Goal: Task Accomplishment & Management: Manage account settings

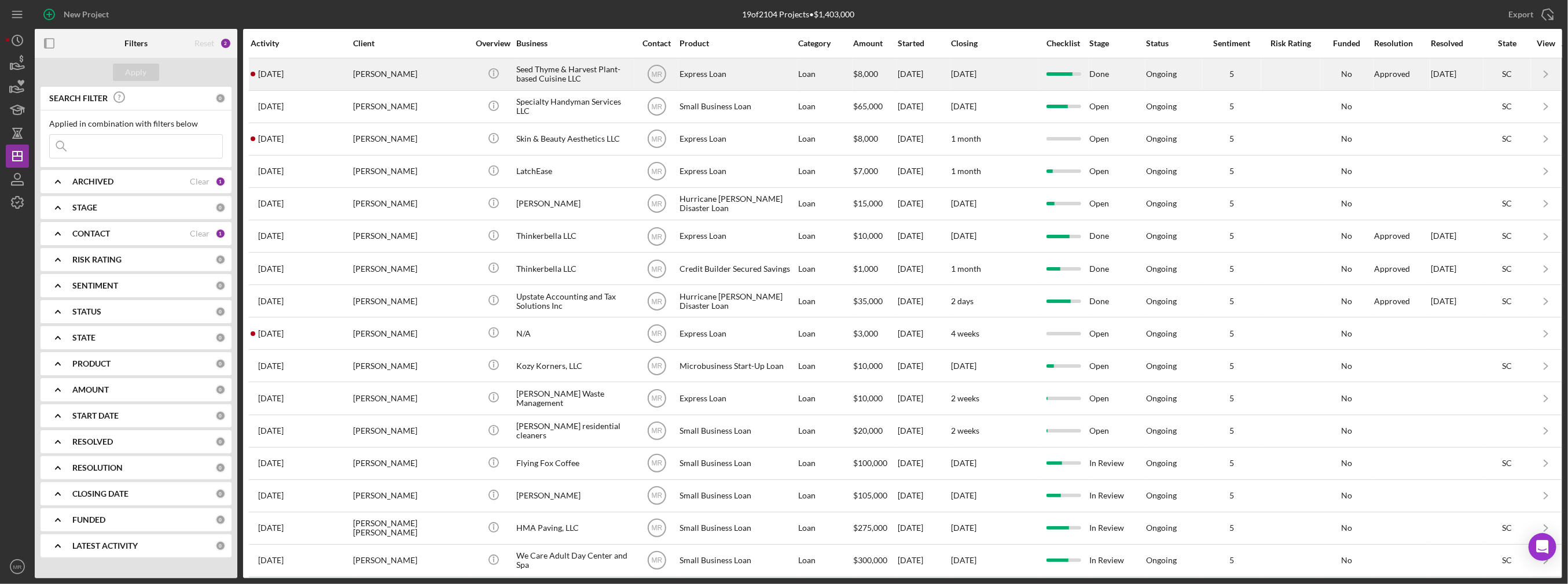
click at [461, 81] on div "[PERSON_NAME]" at bounding box center [410, 74] width 116 height 31
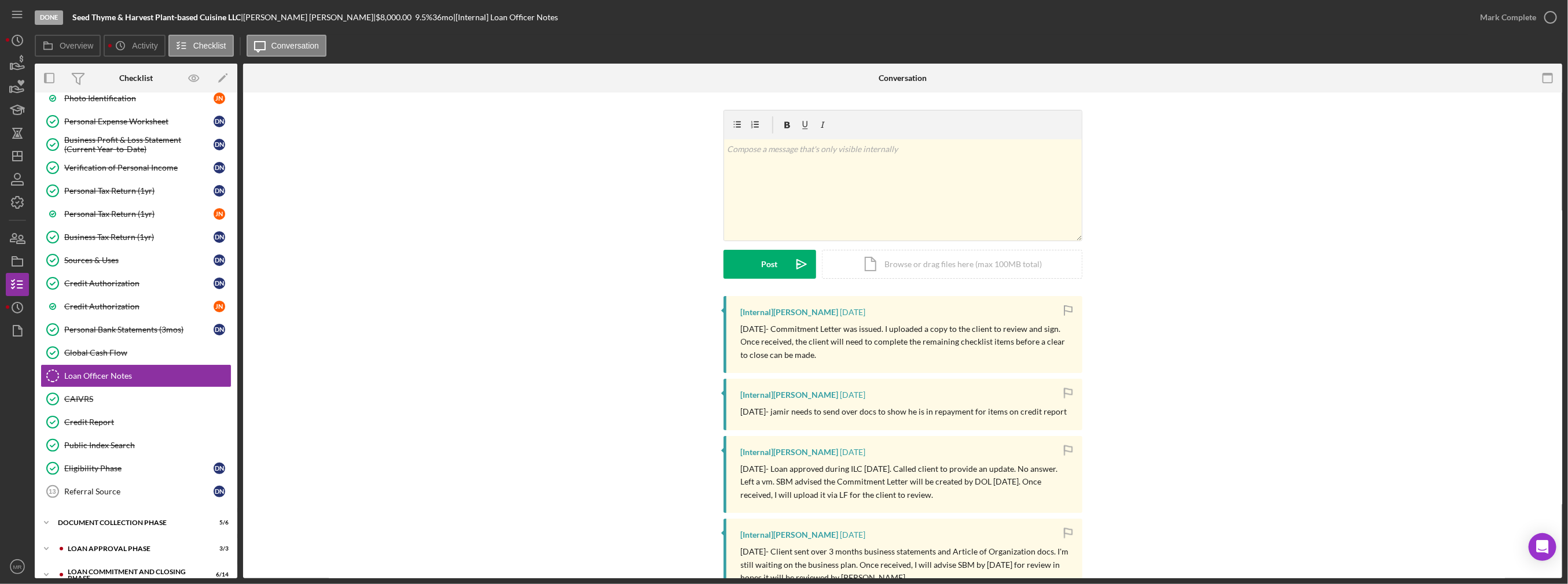
scroll to position [184, 0]
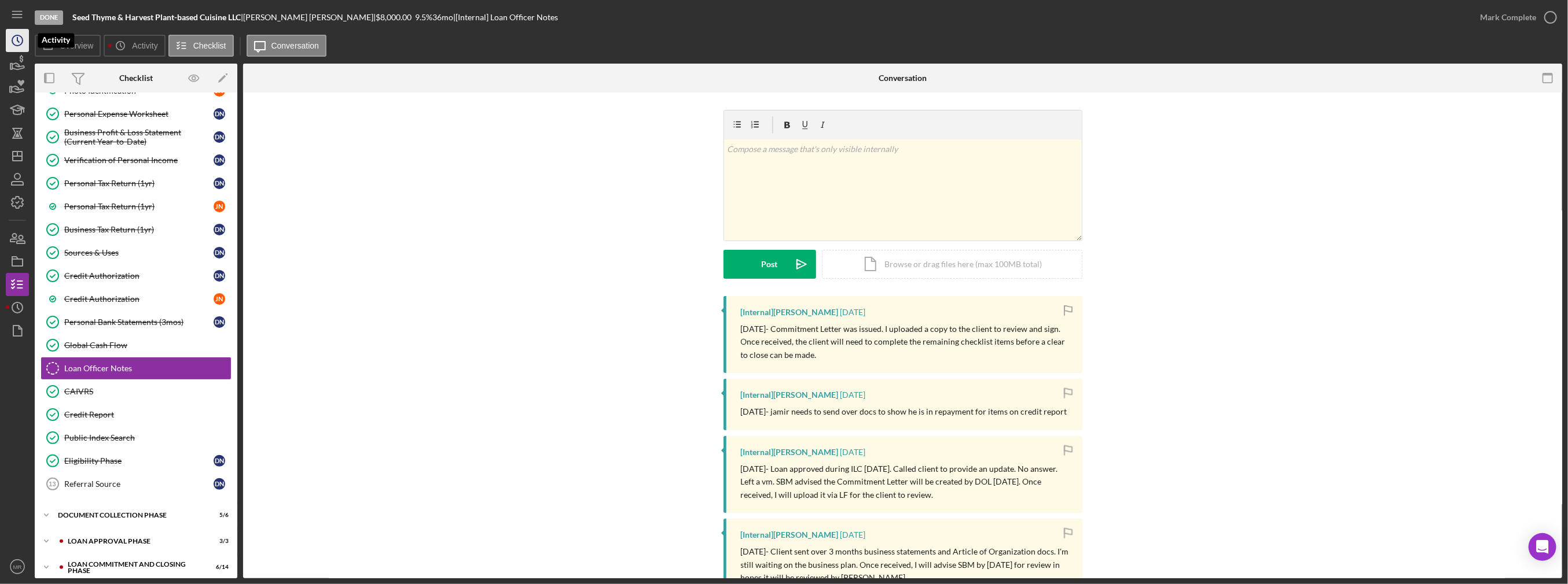
click at [24, 42] on icon "Icon/History" at bounding box center [17, 40] width 29 height 29
click at [10, 311] on icon "Icon/History" at bounding box center [17, 307] width 29 height 29
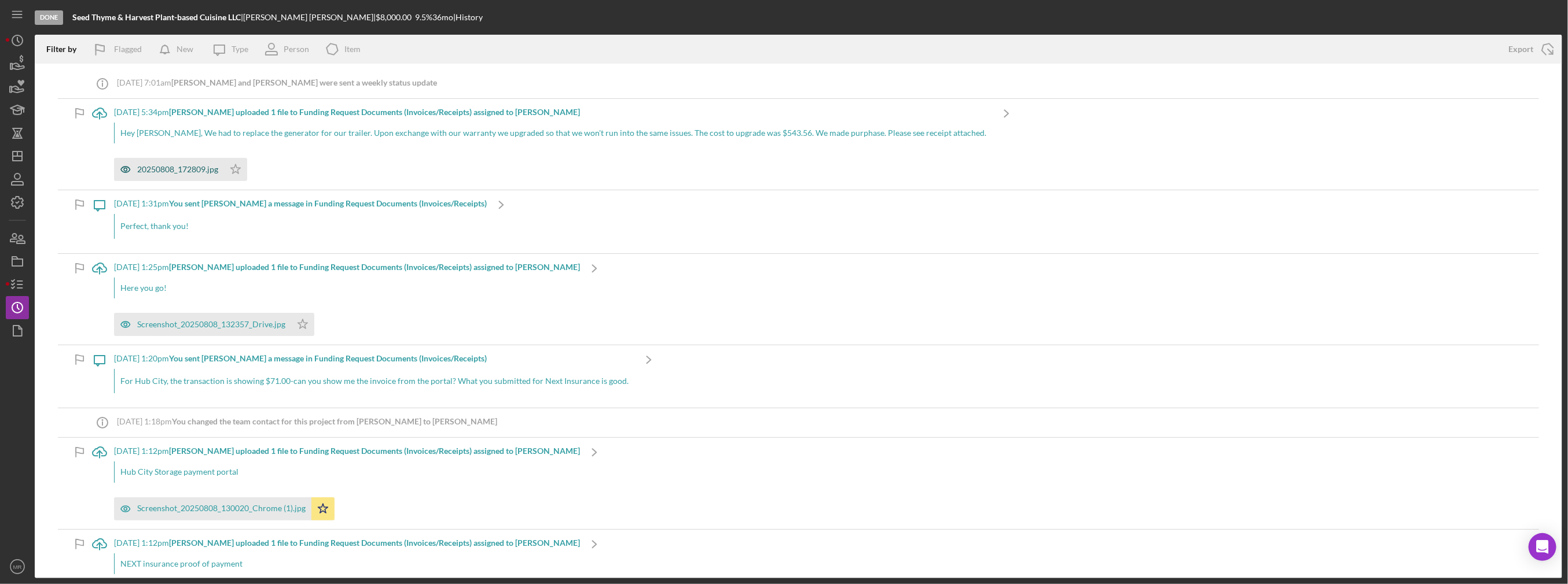
click at [164, 176] on div "20250808_172809.jpg" at bounding box center [169, 170] width 110 height 23
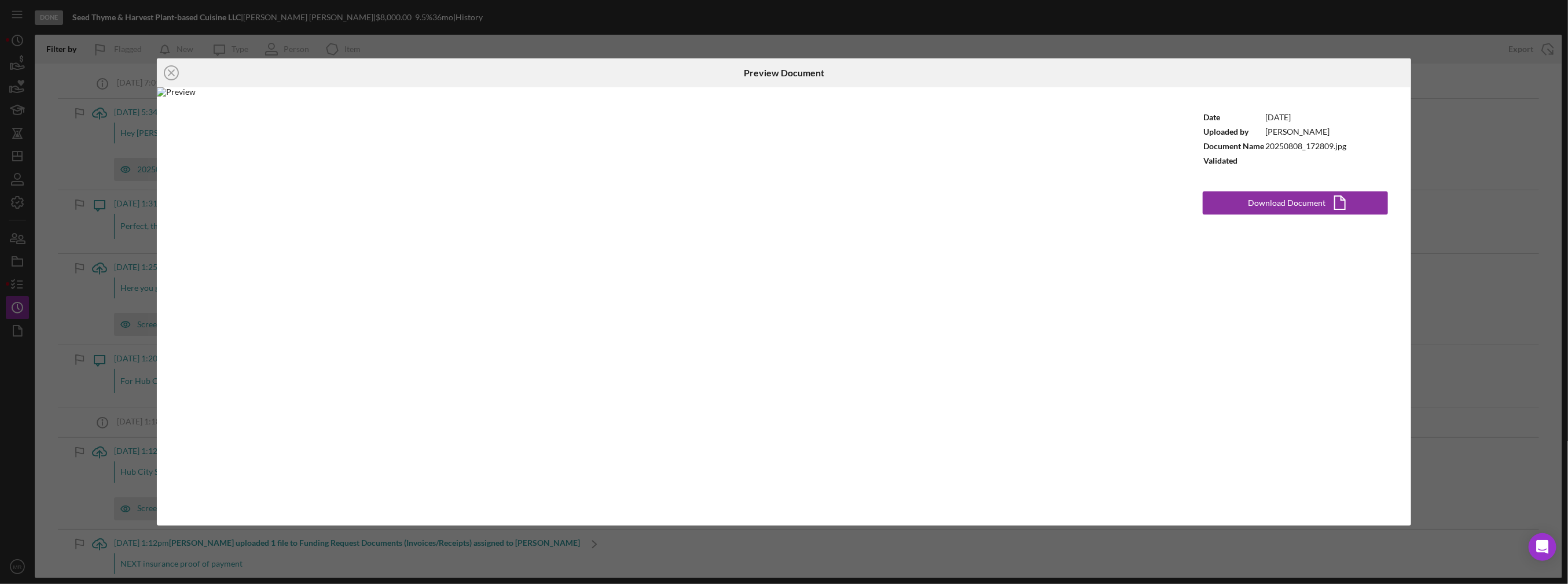
click at [1478, 184] on div "Icon/Close Preview Document Date [DATE] Uploaded by [PERSON_NAME] Document Name…" at bounding box center [784, 292] width 1568 height 584
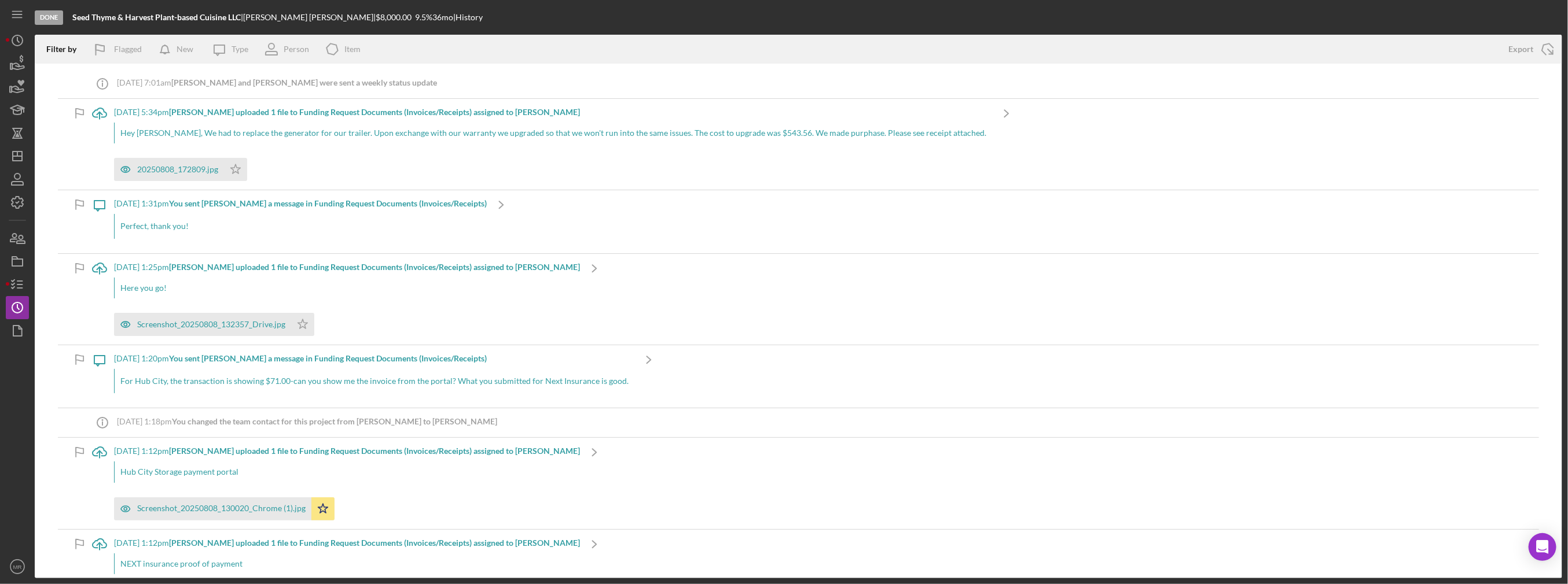
click at [186, 335] on div "[DATE] 1:25pm [PERSON_NAME] uploaded 1 file to Funding Request Documents (Invoi…" at bounding box center [347, 299] width 466 height 91
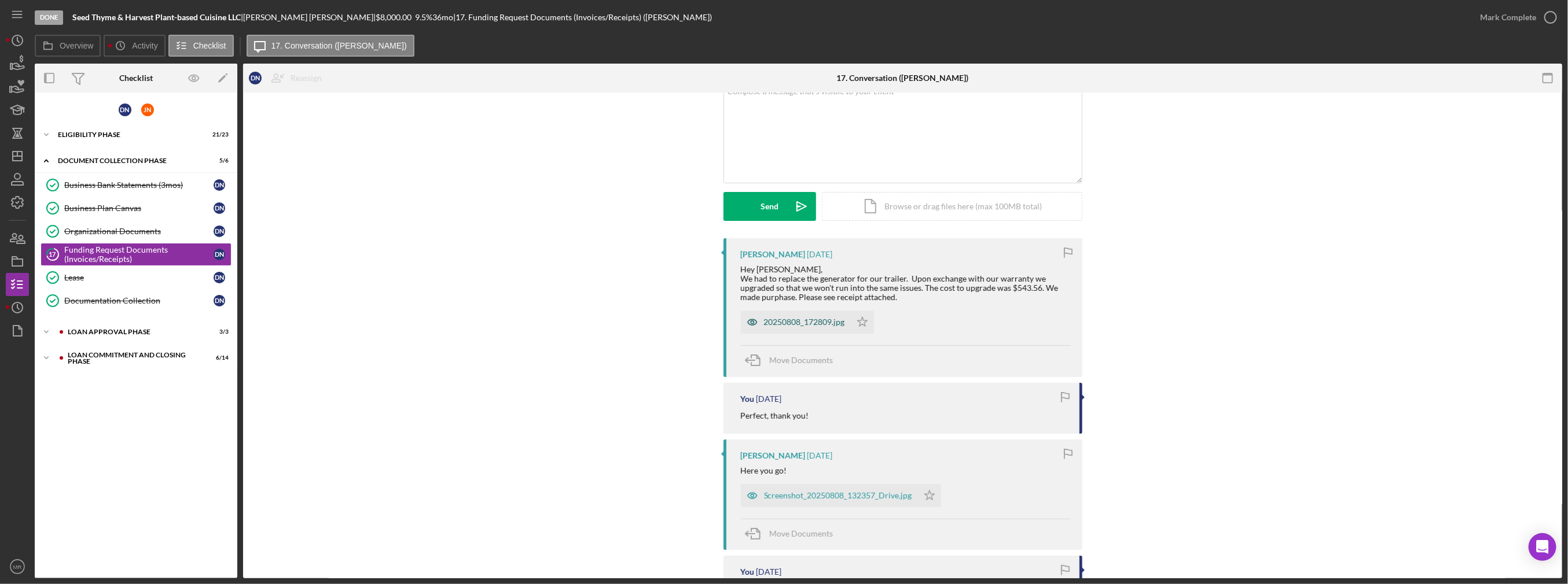
scroll to position [116, 0]
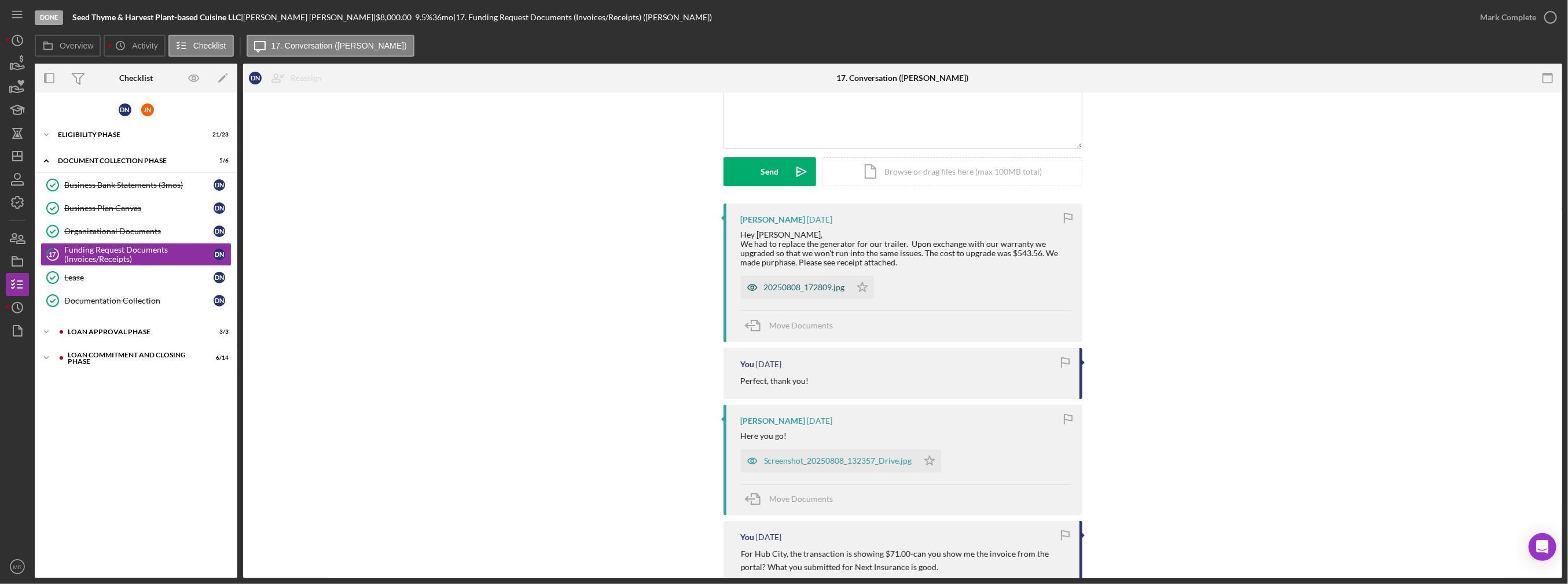
click at [793, 283] on div "20250808_172809.jpg" at bounding box center [804, 287] width 81 height 9
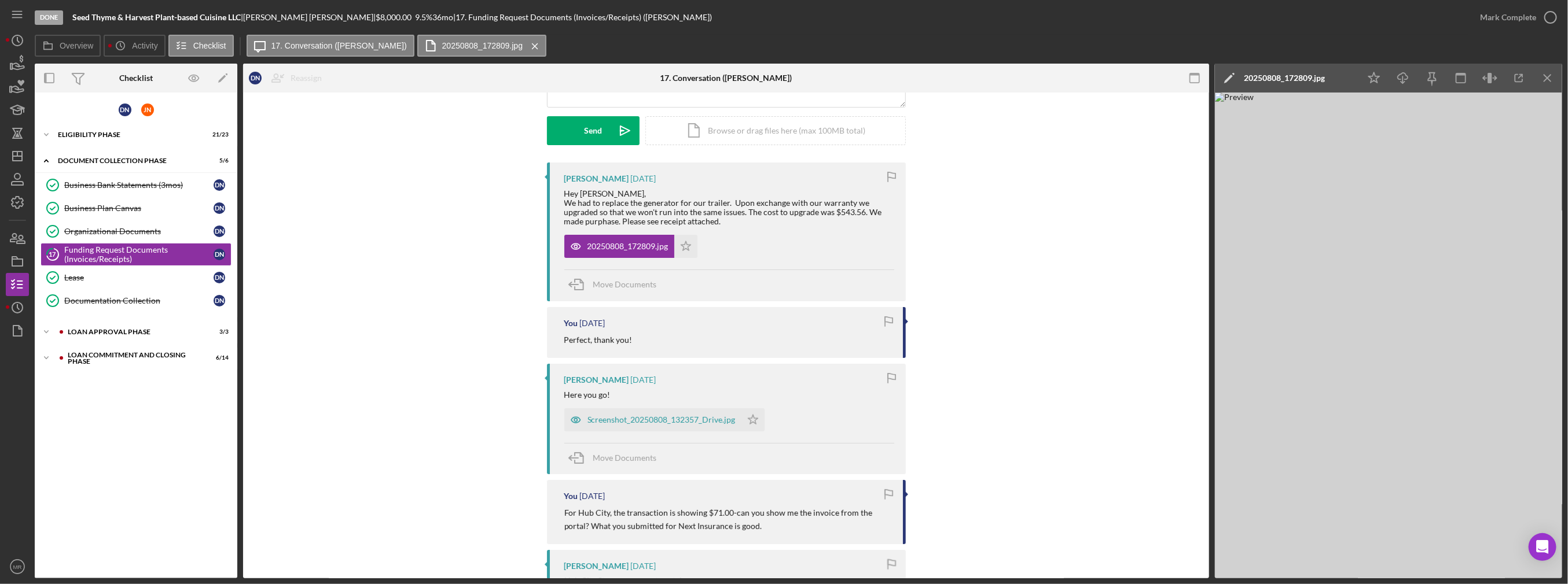
scroll to position [174, 0]
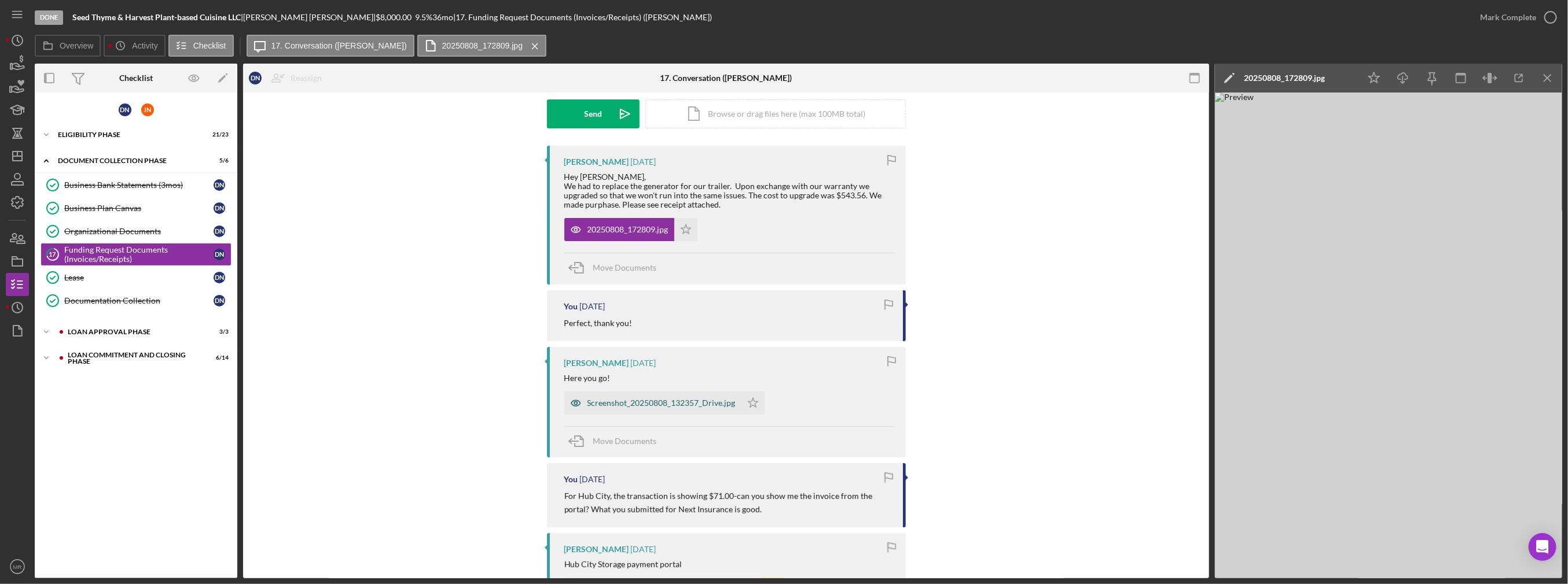
click at [643, 399] on div "Screenshot_20250808_132357_Drive.jpg" at bounding box center [662, 403] width 148 height 9
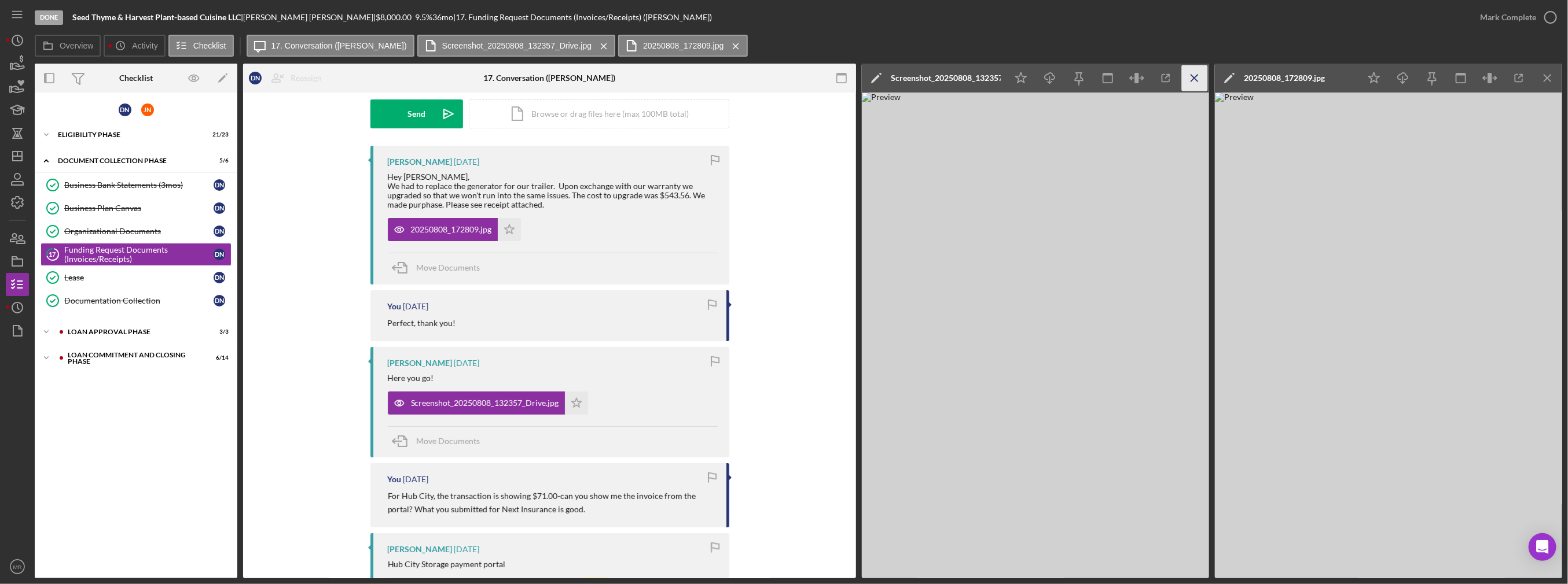
click at [1200, 79] on icon "Icon/Menu Close" at bounding box center [1195, 78] width 26 height 26
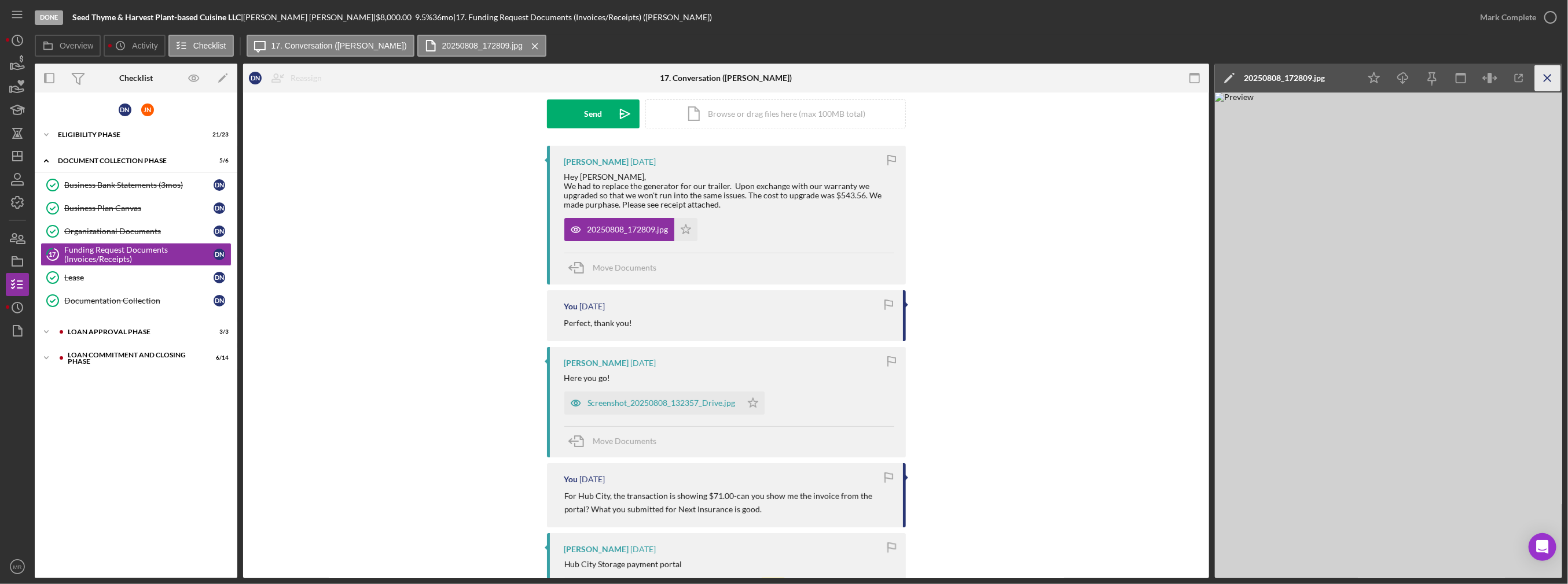
click at [1555, 73] on icon "Icon/Menu Close" at bounding box center [1548, 78] width 26 height 26
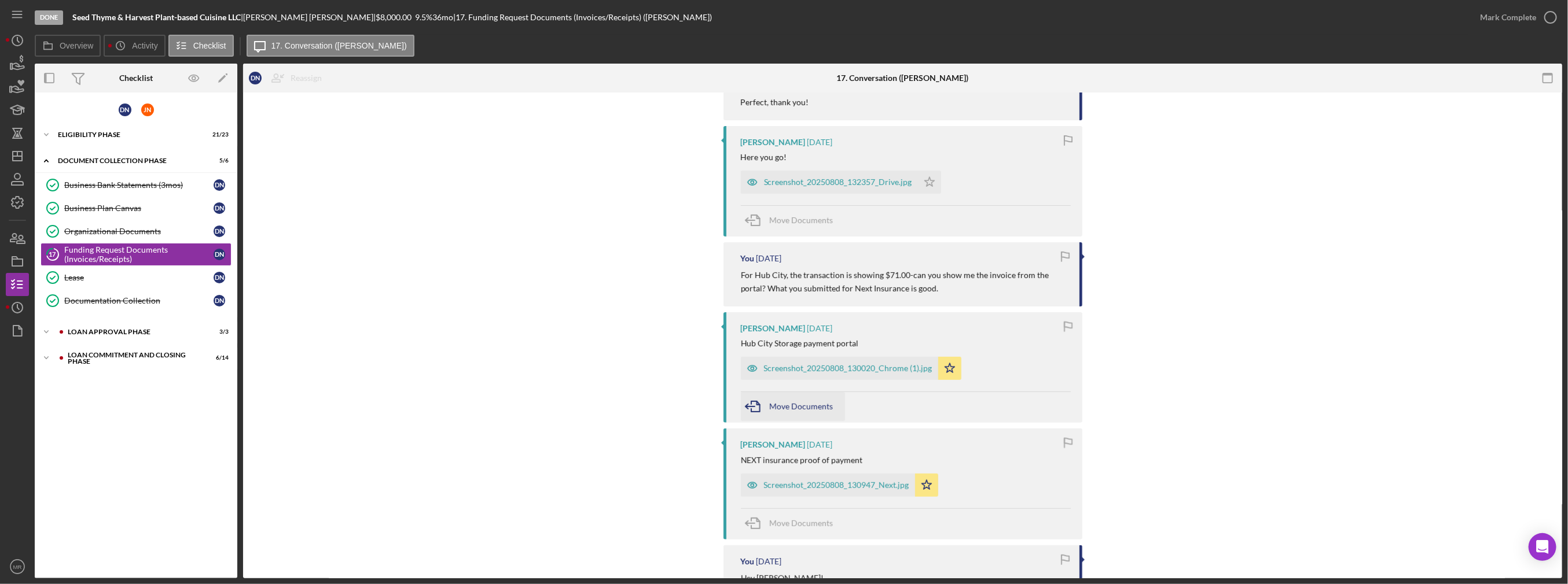
scroll to position [405, 0]
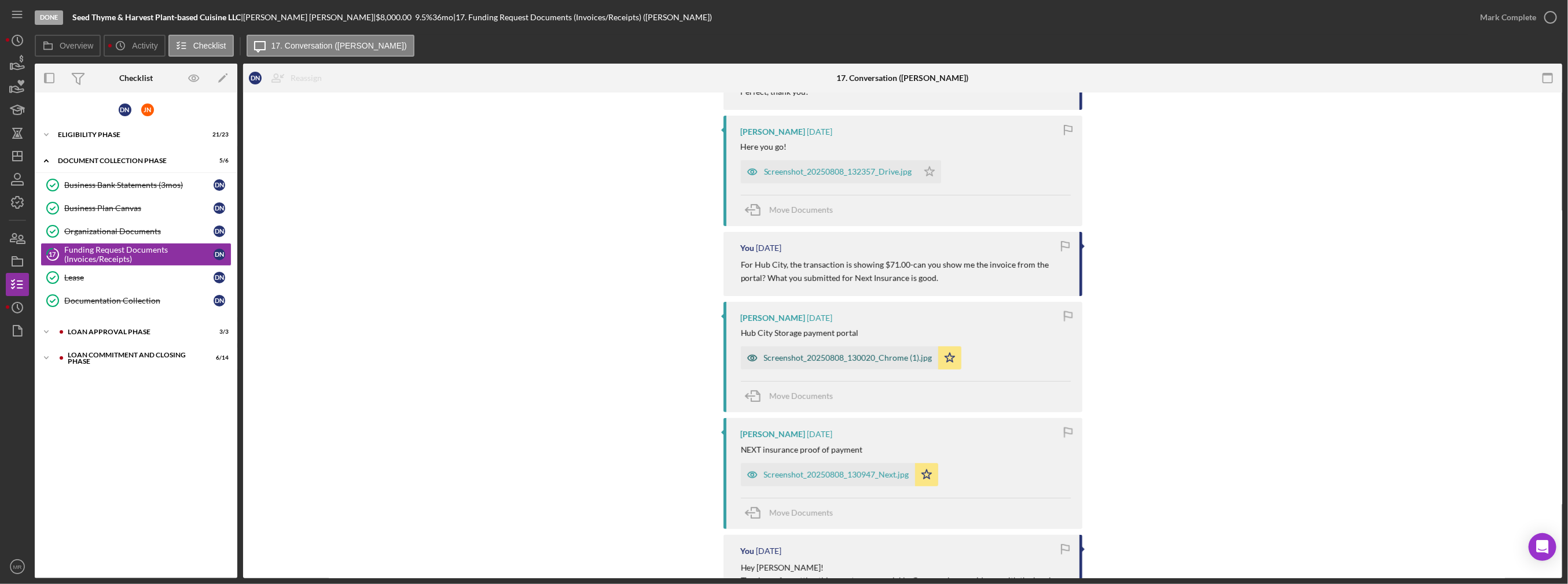
click at [834, 364] on div "Screenshot_20250808_130020_Chrome (1).jpg" at bounding box center [840, 358] width 197 height 23
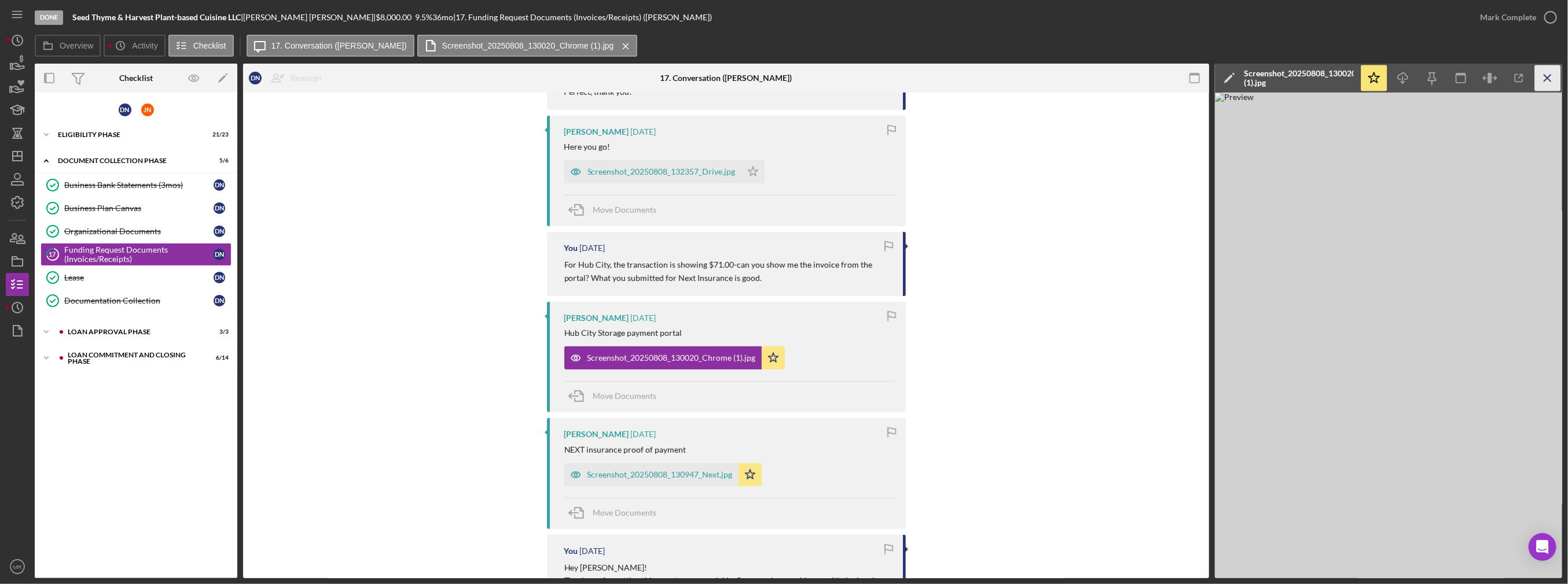
click at [1553, 80] on icon "Icon/Menu Close" at bounding box center [1548, 78] width 26 height 26
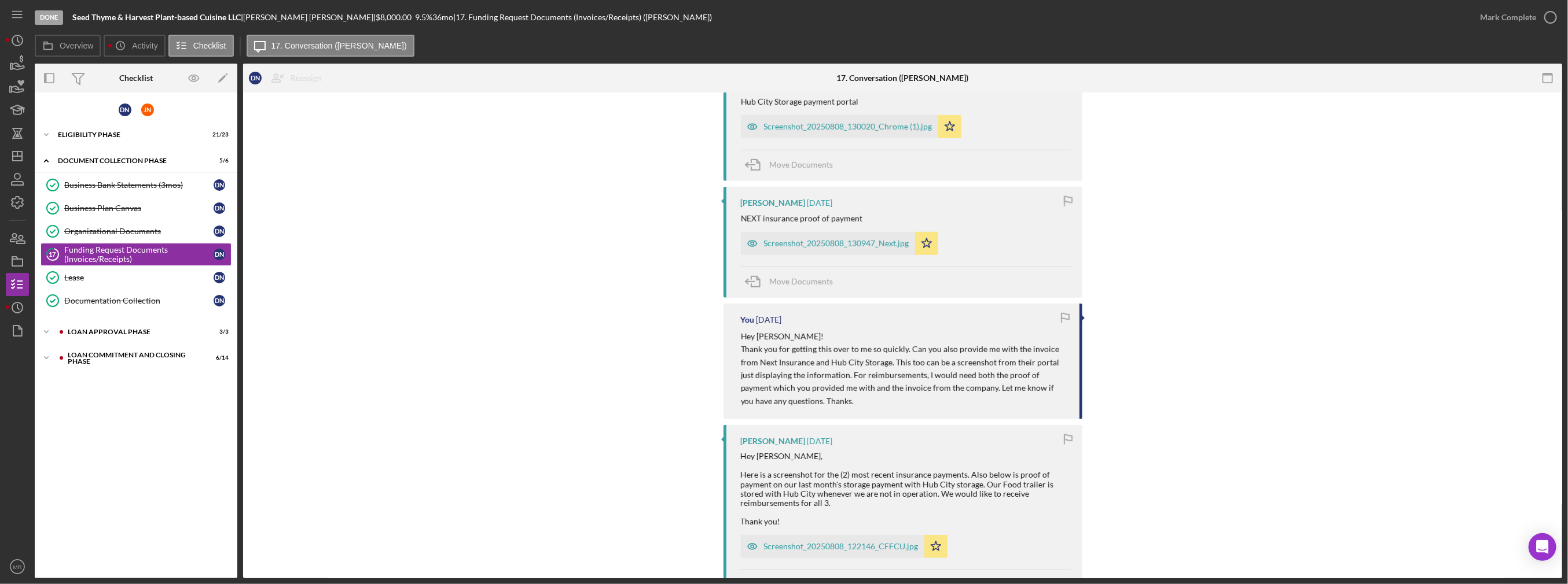
scroll to position [752, 0]
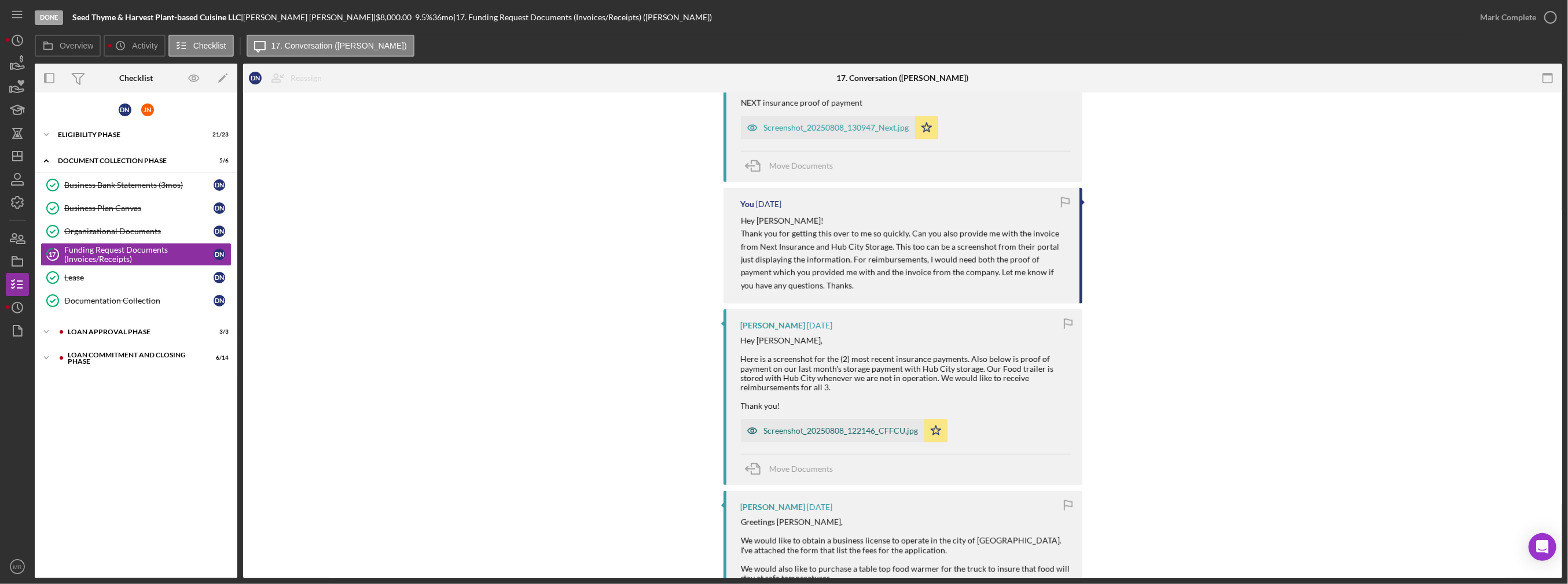
click at [837, 426] on div "Screenshot_20250808_122146_CFFCU.jpg" at bounding box center [841, 430] width 154 height 9
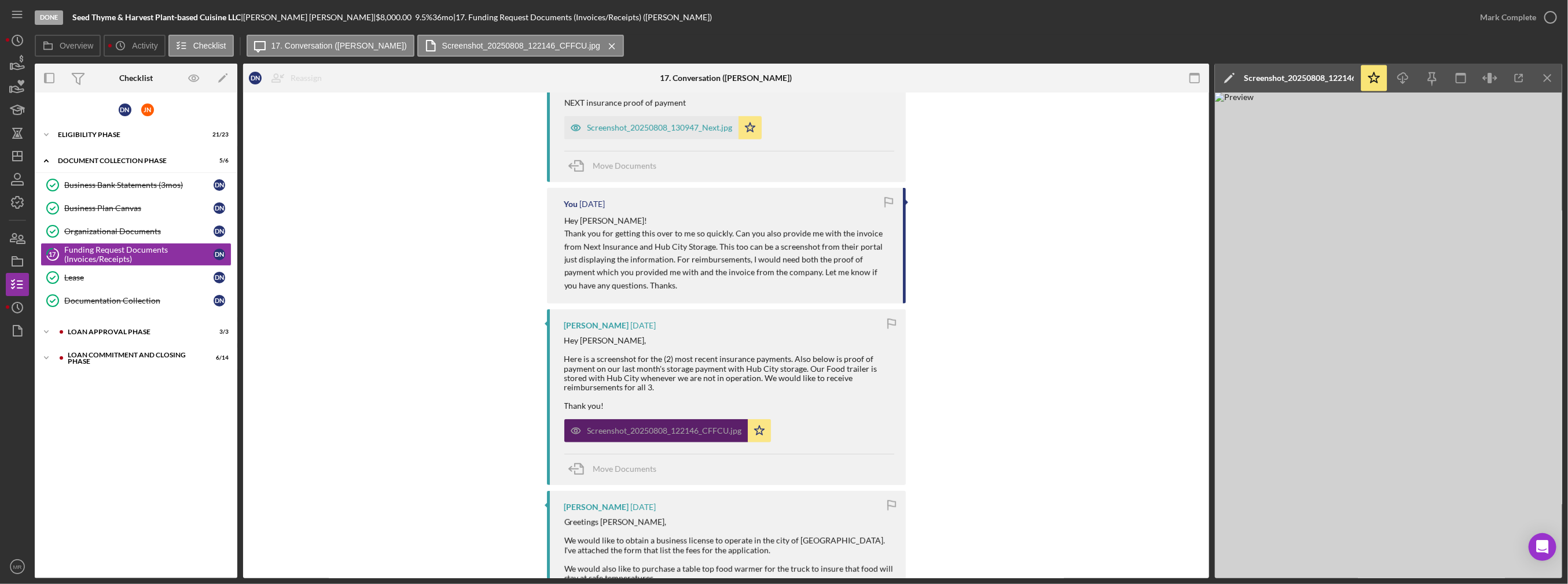
click at [652, 427] on div "Screenshot_20250808_122146_CFFCU.jpg" at bounding box center [665, 430] width 154 height 9
click at [1411, 78] on icon "Icon/Download" at bounding box center [1403, 78] width 26 height 26
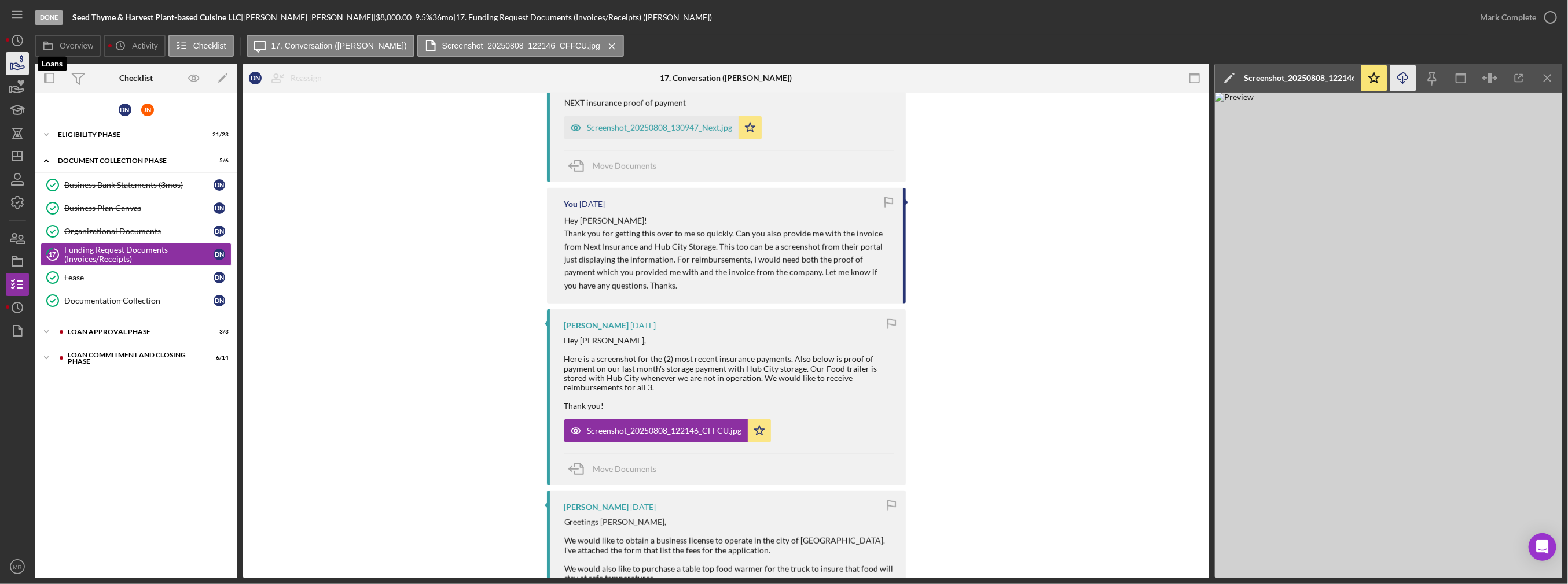
click at [26, 55] on icon "button" at bounding box center [17, 63] width 29 height 29
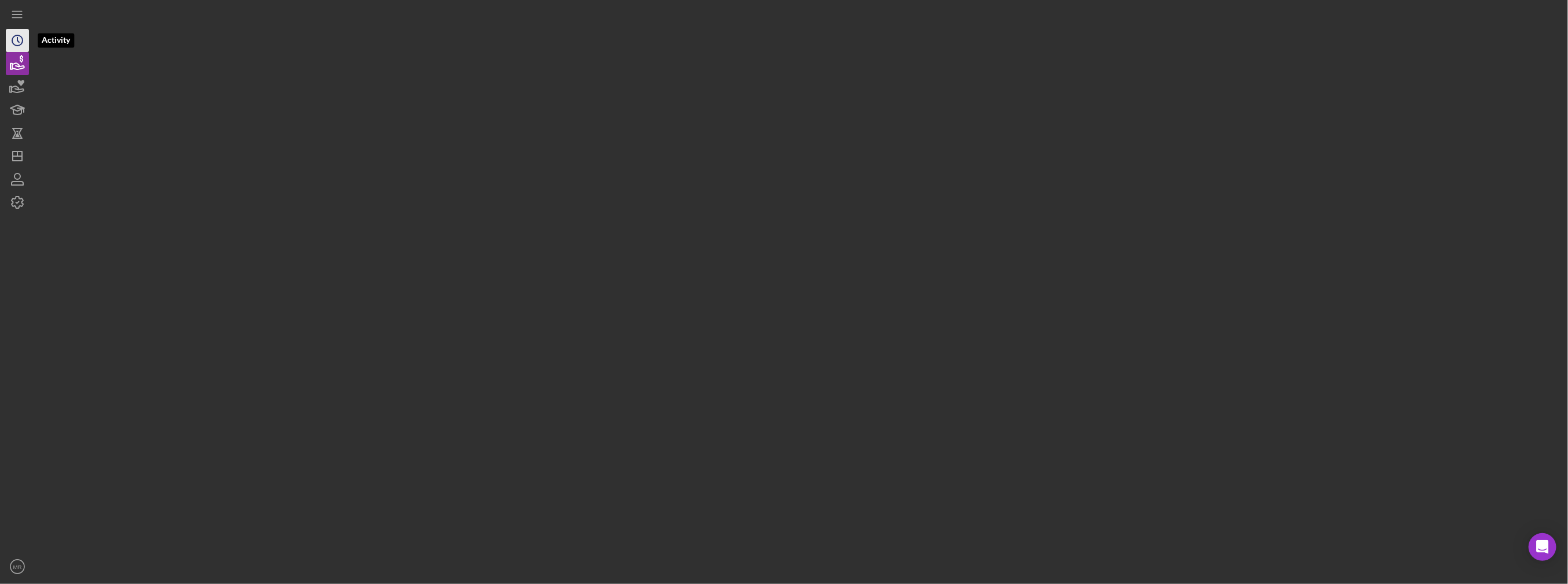
click at [24, 45] on icon "Icon/History" at bounding box center [17, 40] width 29 height 29
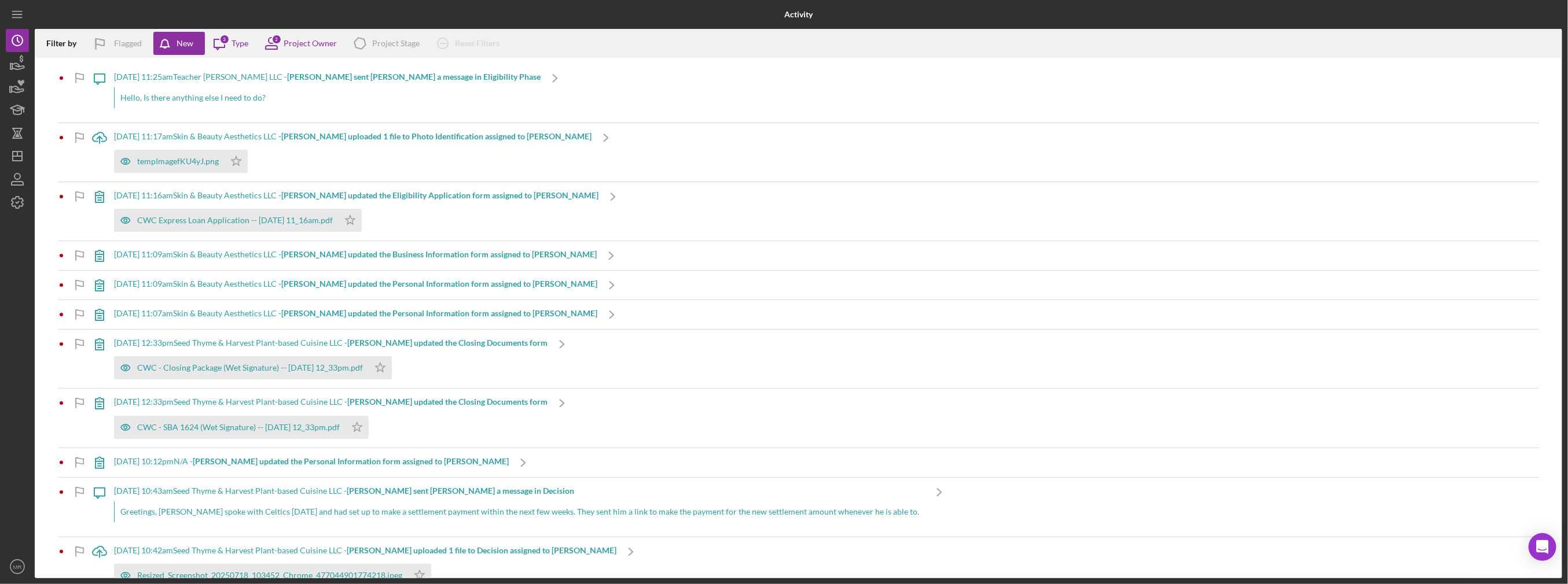
click at [251, 103] on div "Hello, Is there anything else I need to do?" at bounding box center [327, 98] width 426 height 21
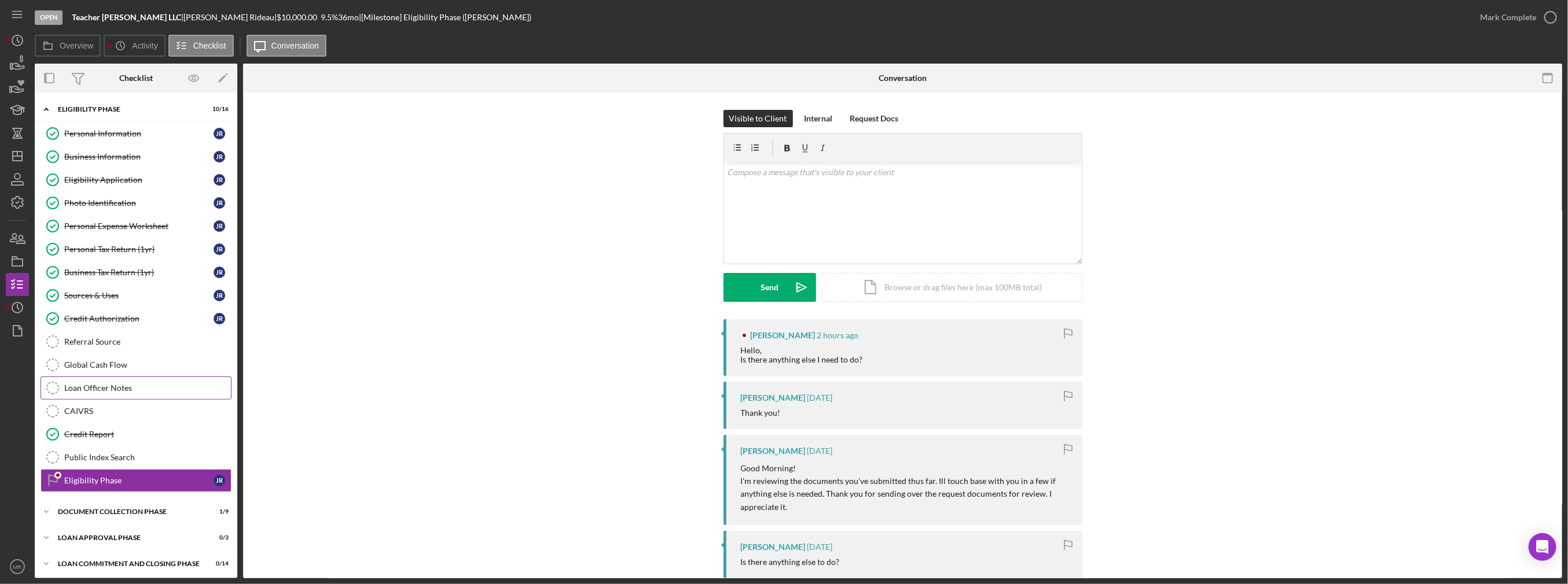
click at [131, 379] on link "Loan Officer Notes Loan Officer Notes" at bounding box center [136, 388] width 191 height 23
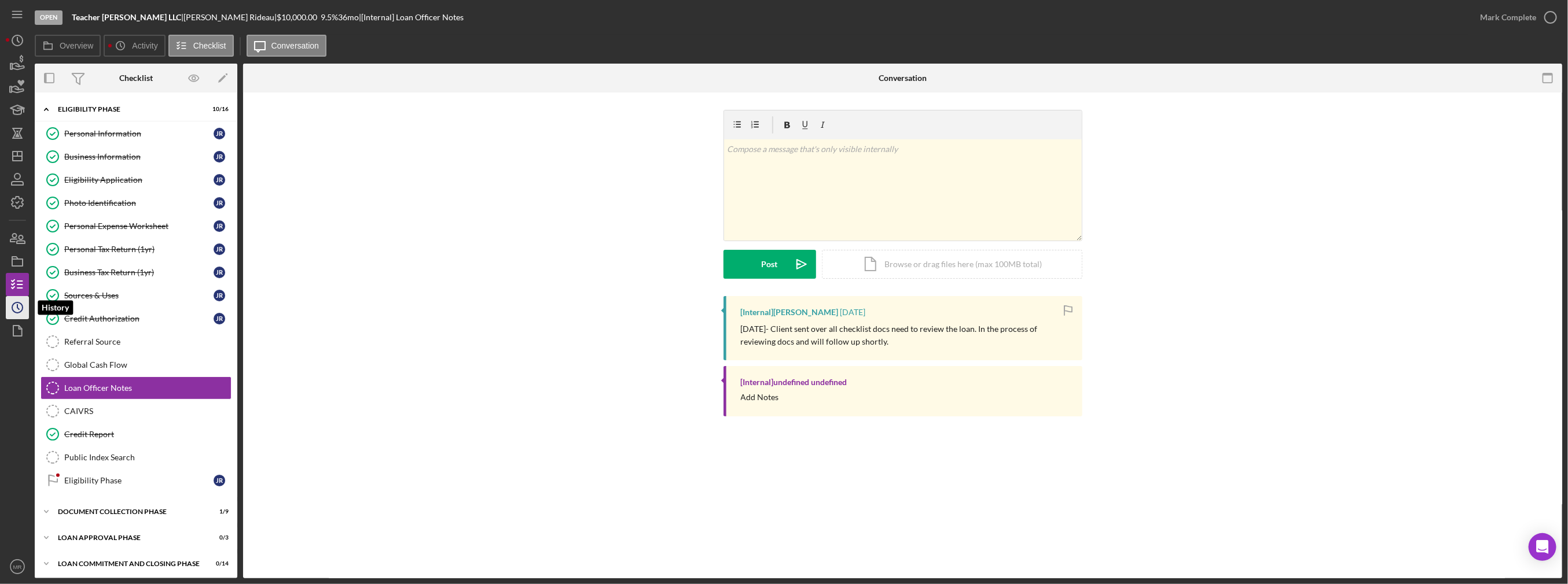
click at [26, 303] on icon "Icon/History" at bounding box center [17, 307] width 29 height 29
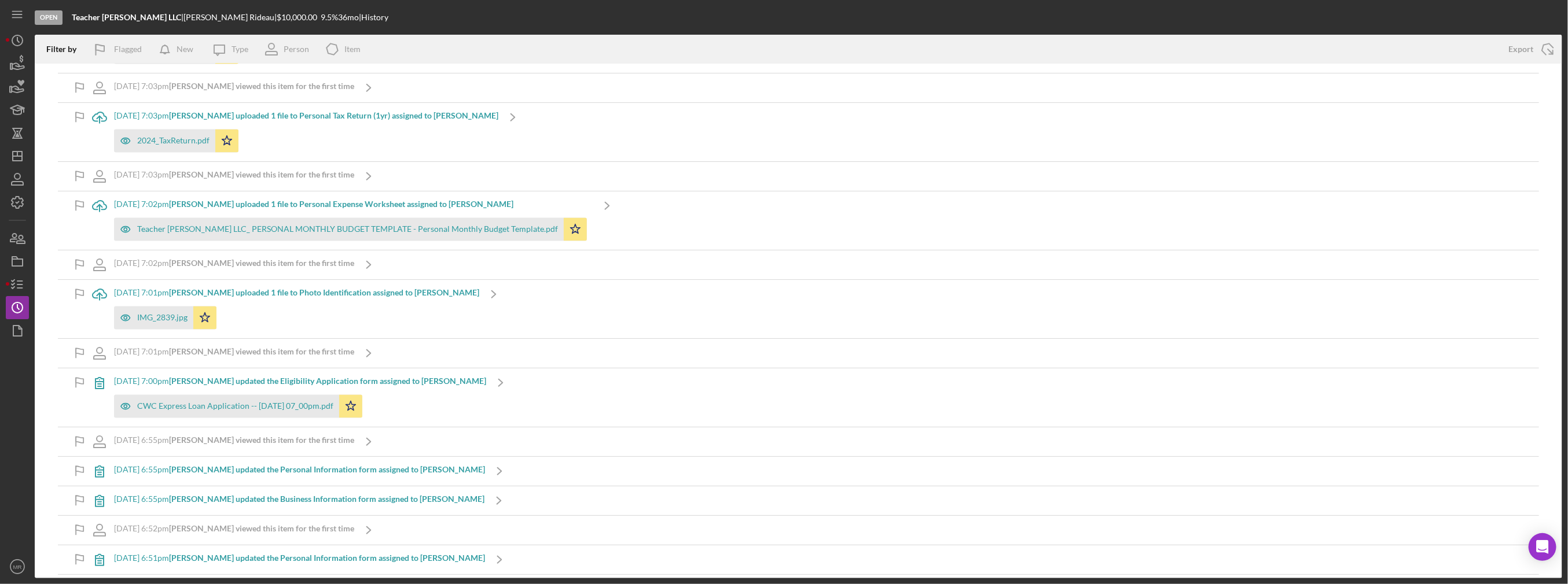
scroll to position [1838, 0]
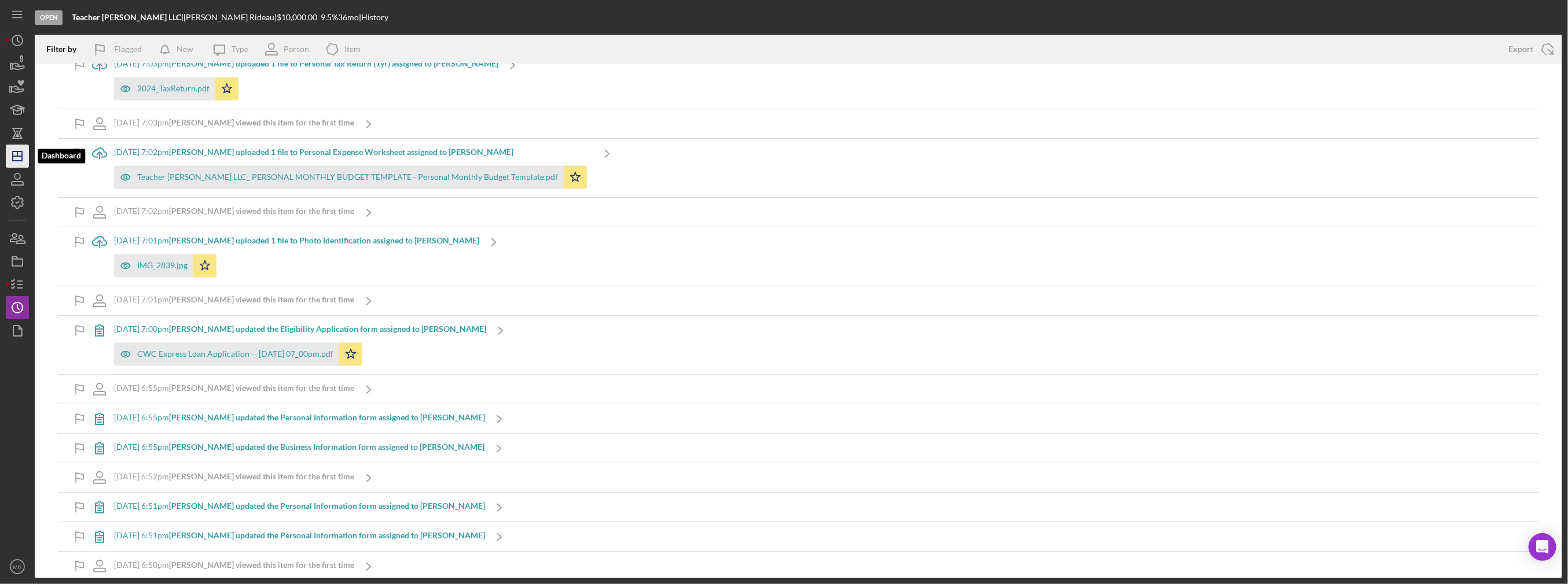
click at [25, 152] on icon "Icon/Dashboard" at bounding box center [17, 156] width 29 height 29
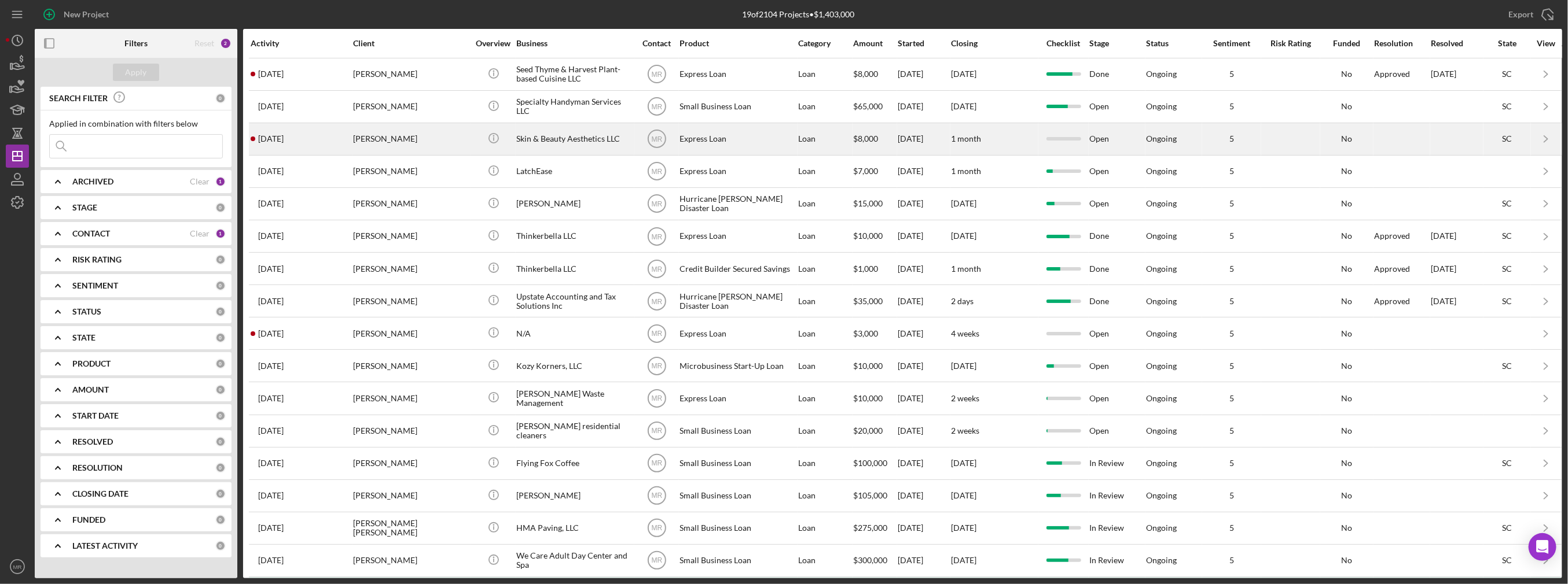
click at [427, 138] on div "[PERSON_NAME]" at bounding box center [410, 139] width 116 height 31
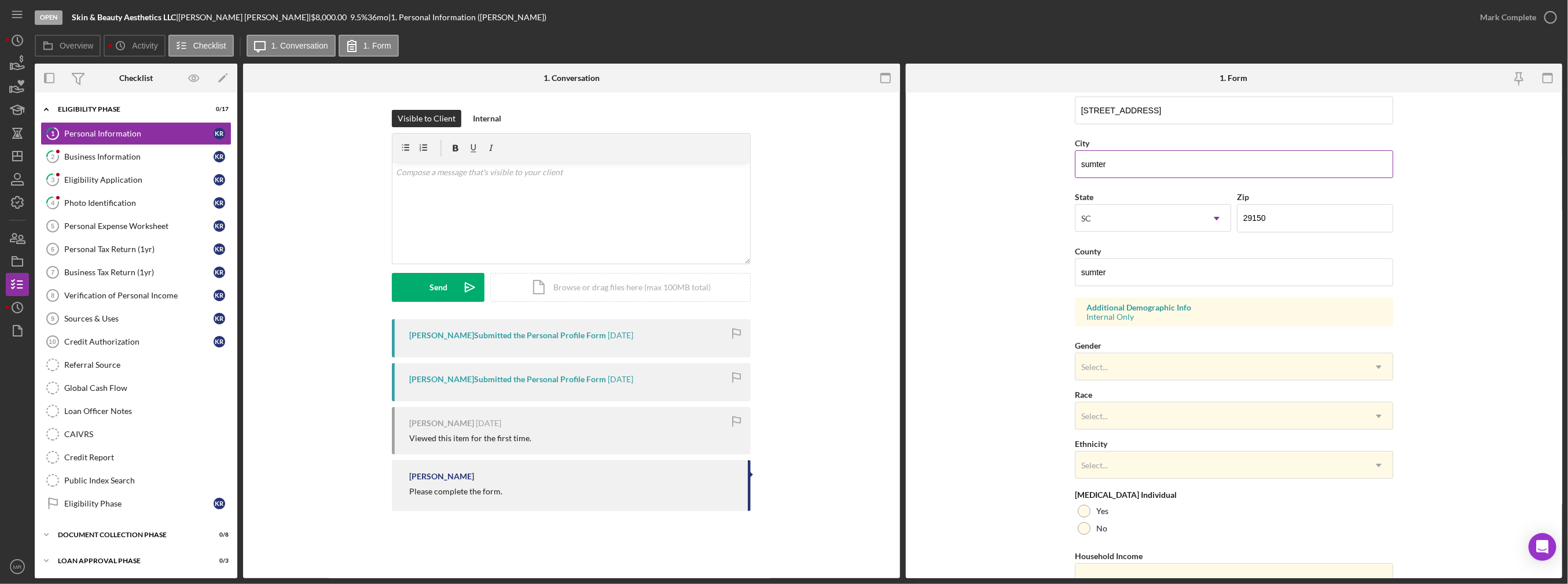
scroll to position [283, 0]
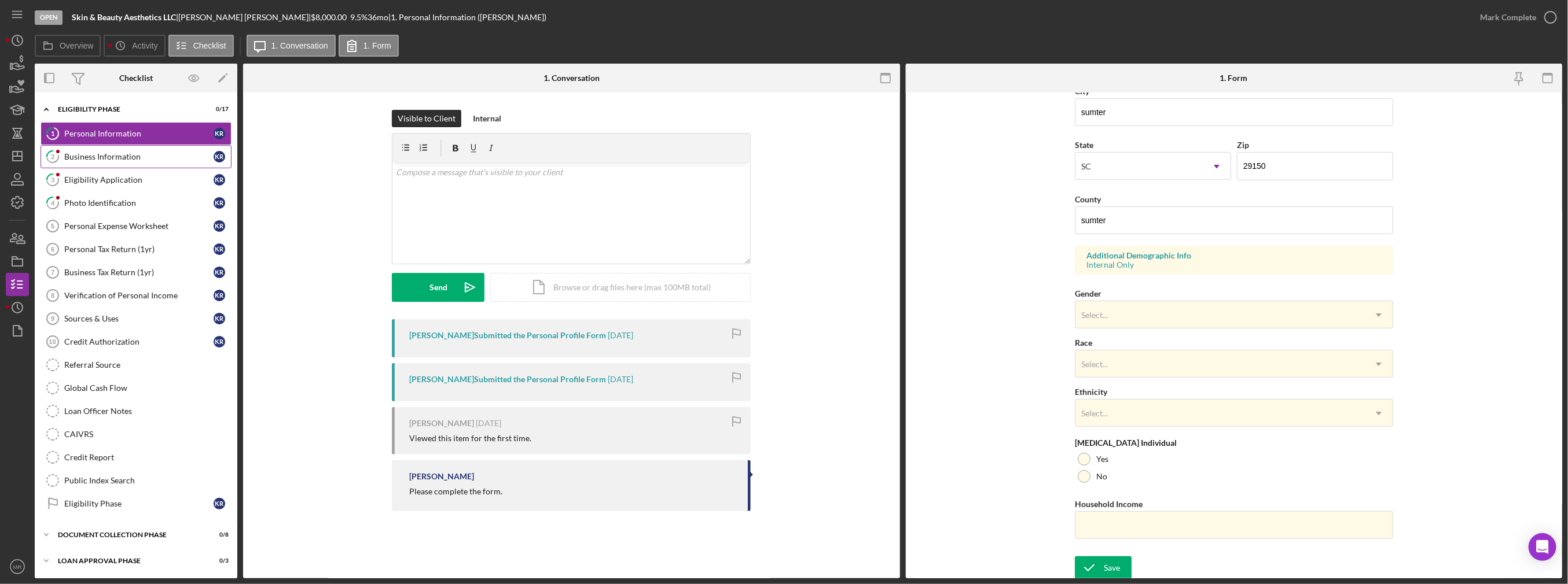
click at [132, 153] on div "Business Information" at bounding box center [139, 157] width 149 height 9
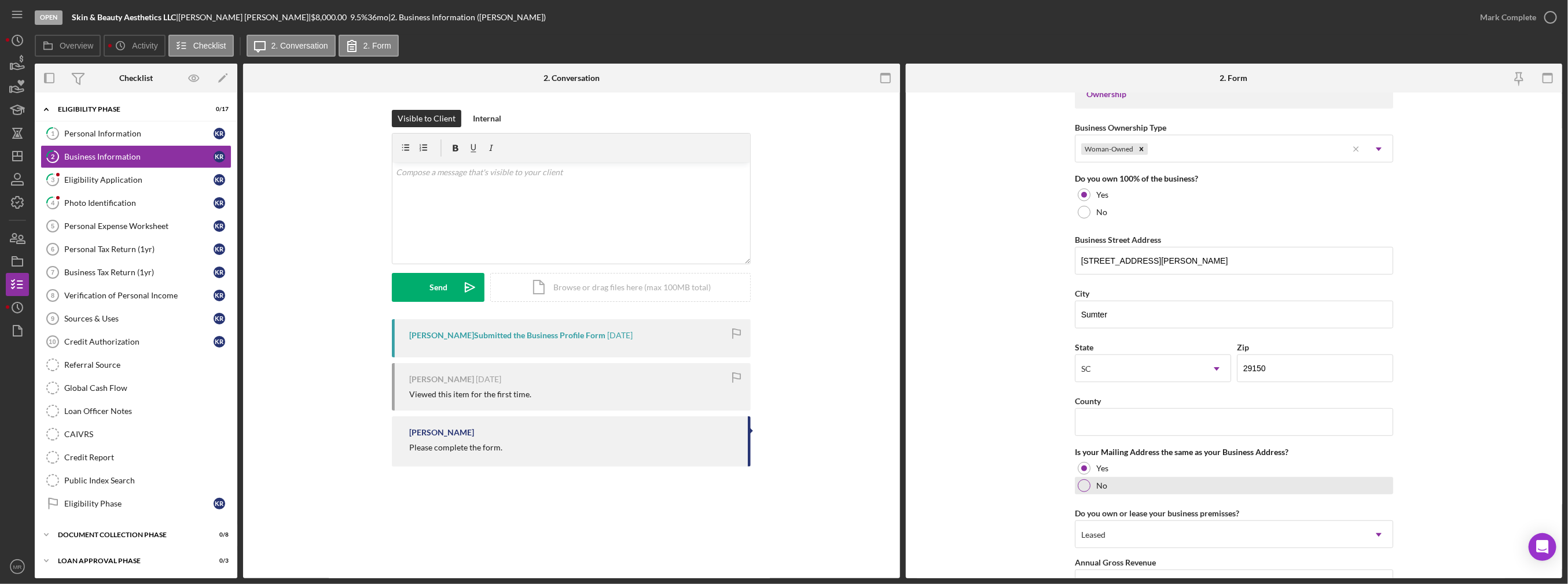
scroll to position [446, 0]
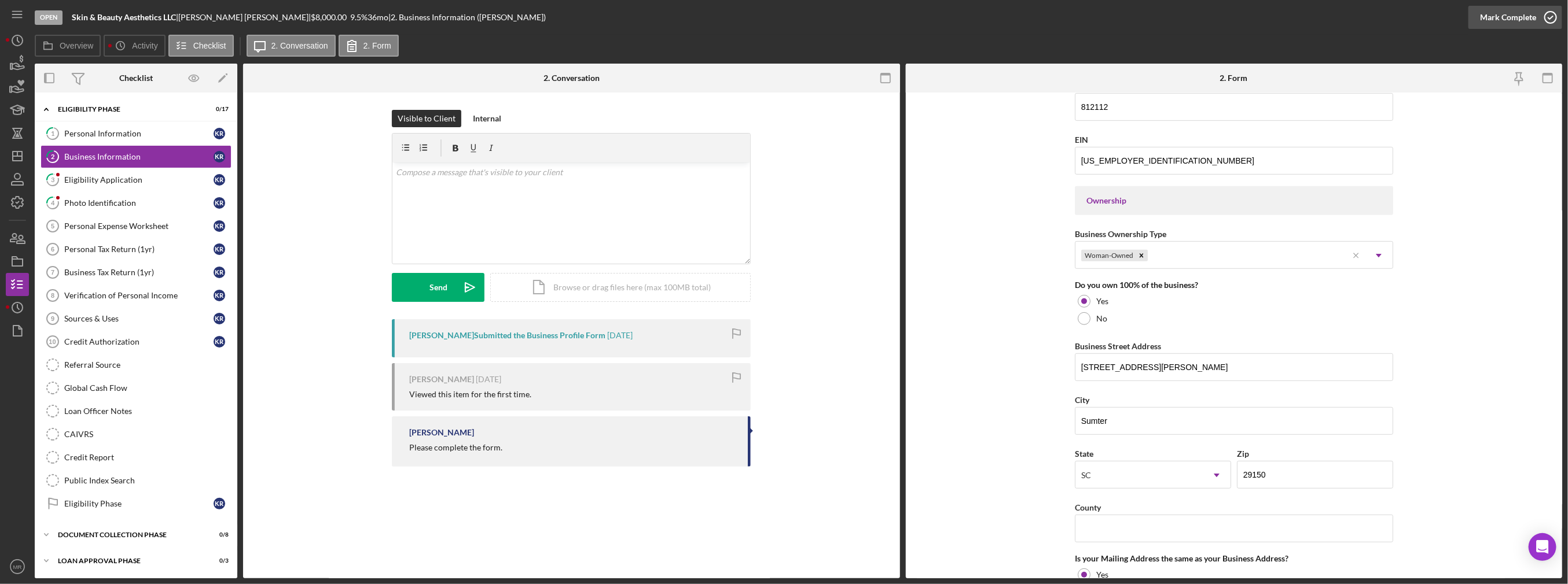
click at [1489, 15] on div "Mark Complete" at bounding box center [1508, 17] width 56 height 23
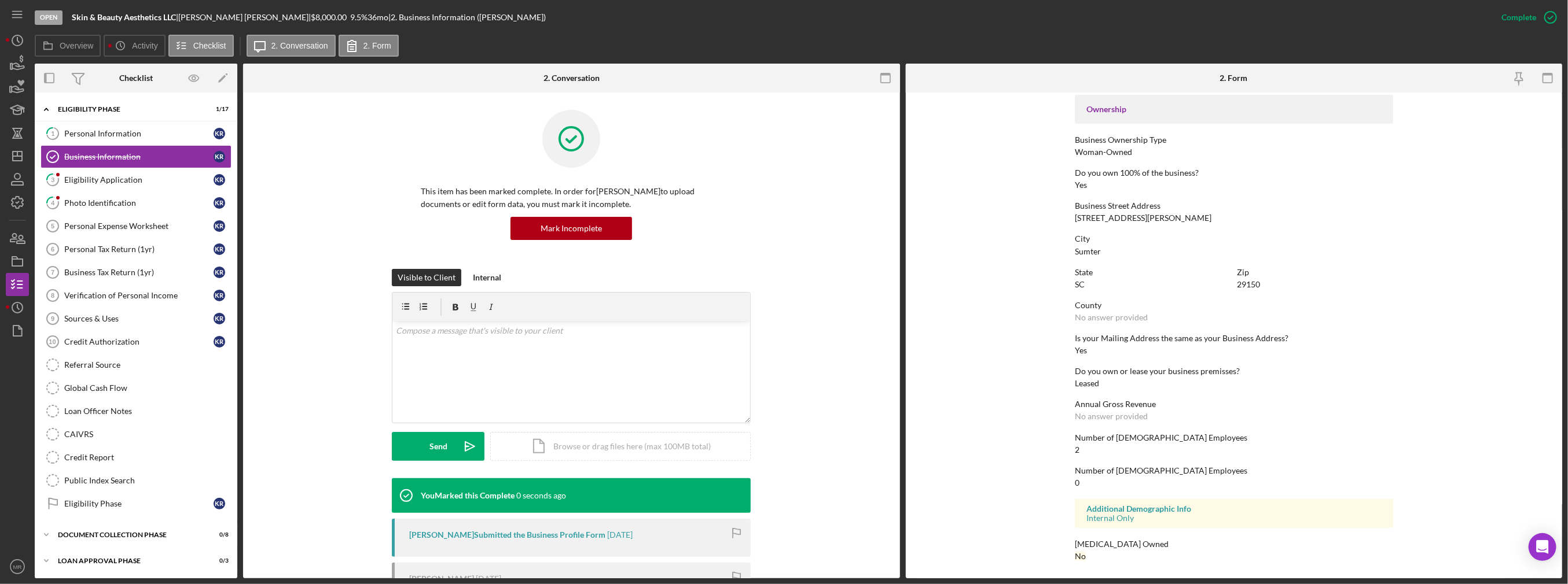
scroll to position [298, 0]
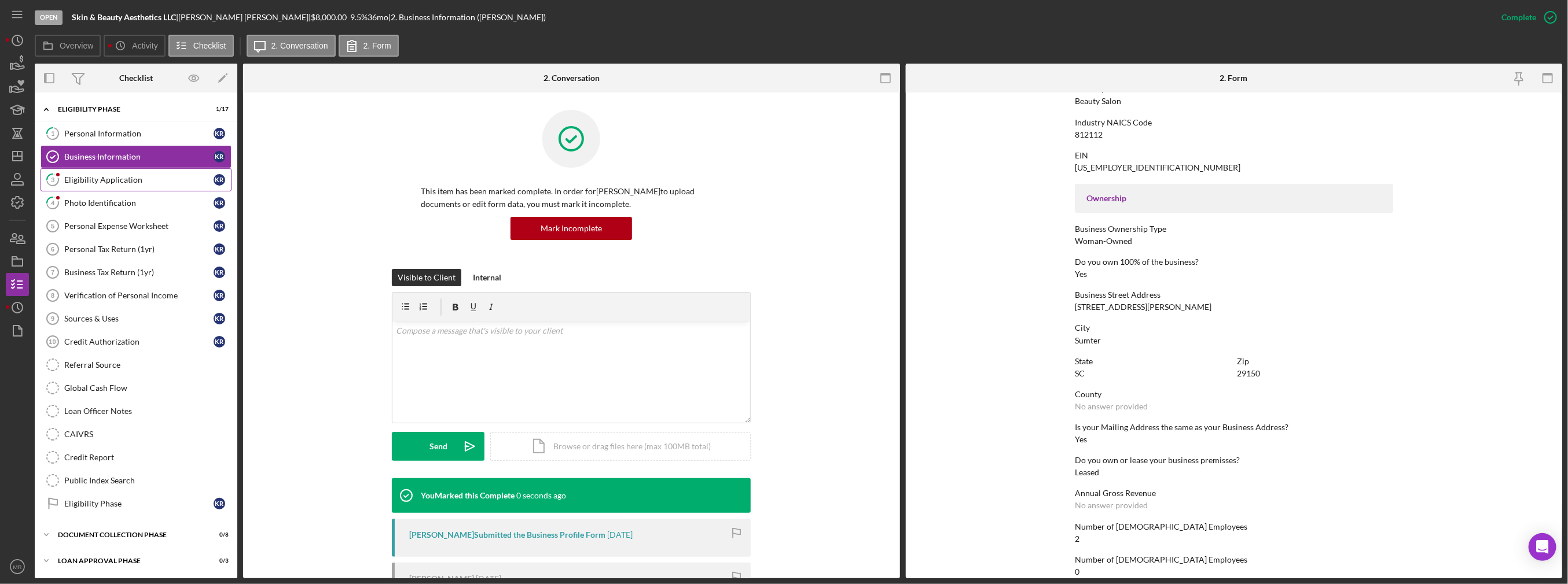
click at [157, 175] on div "Eligibility Application" at bounding box center [139, 179] width 149 height 9
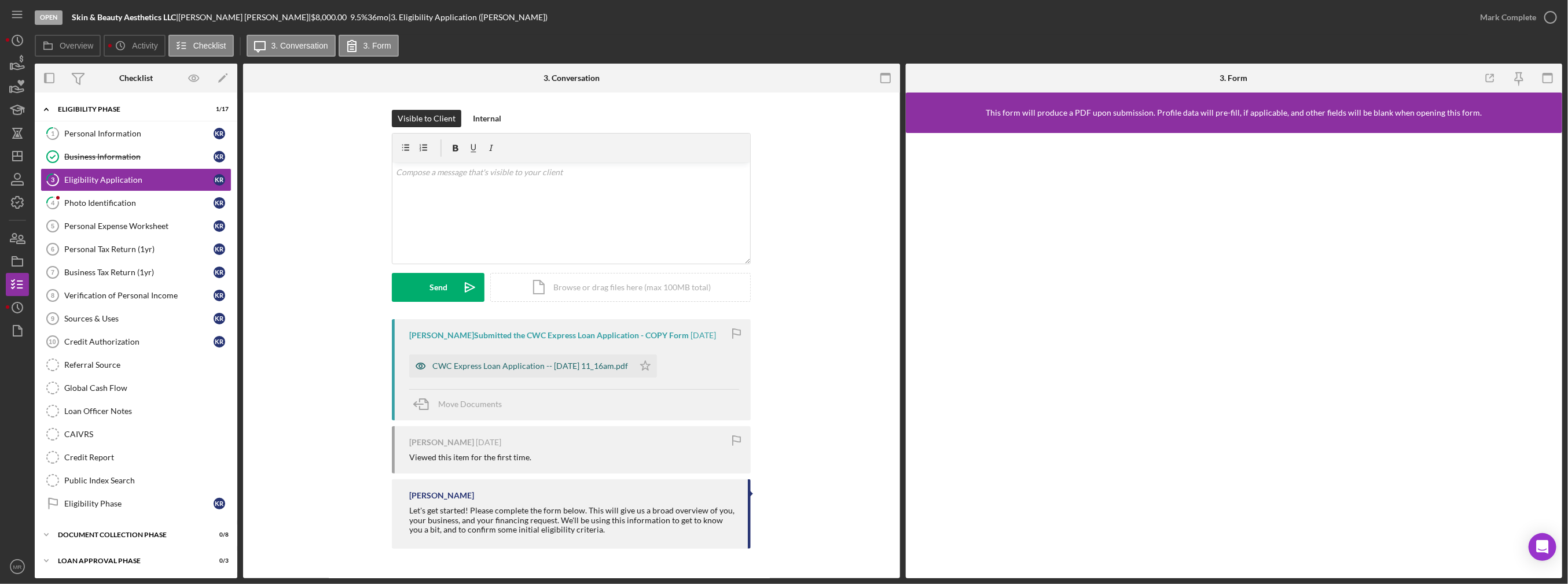
click at [522, 368] on div "CWC Express Loan Application -- [DATE] 11_16am.pdf" at bounding box center [530, 366] width 195 height 9
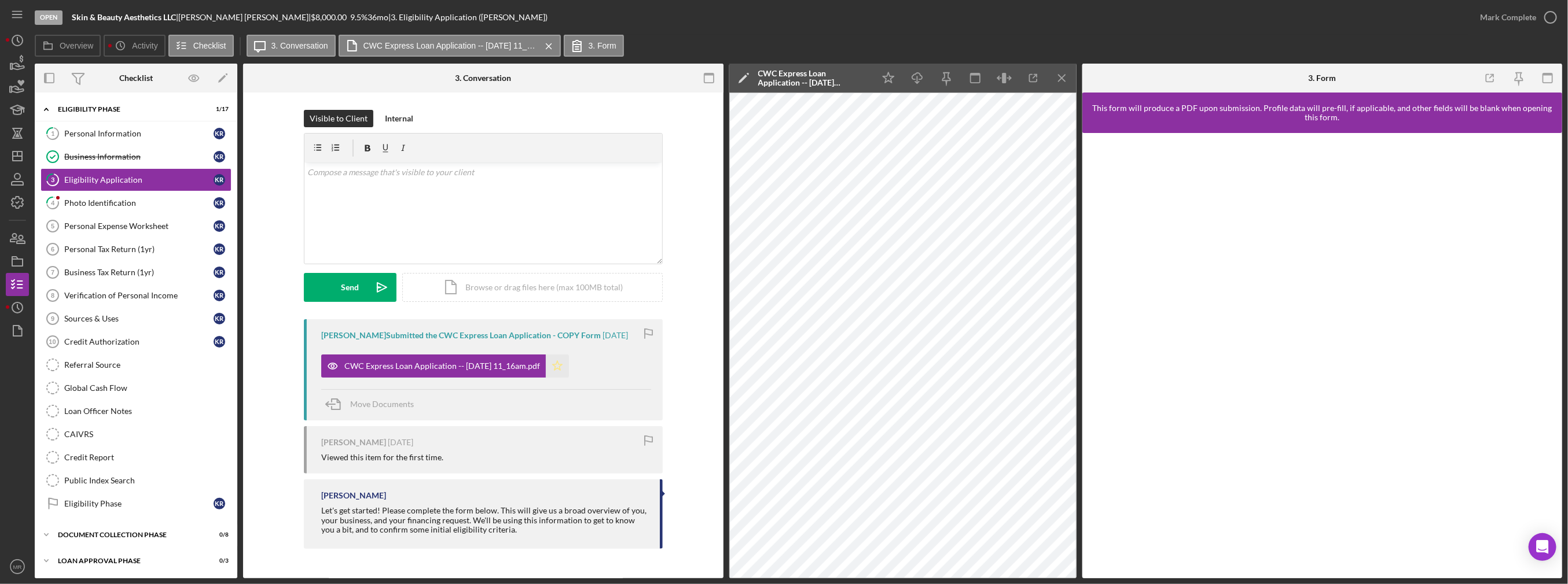
click at [569, 365] on icon "Icon/Star" at bounding box center [557, 366] width 23 height 23
click at [1520, 25] on div "Mark Complete" at bounding box center [1508, 17] width 56 height 23
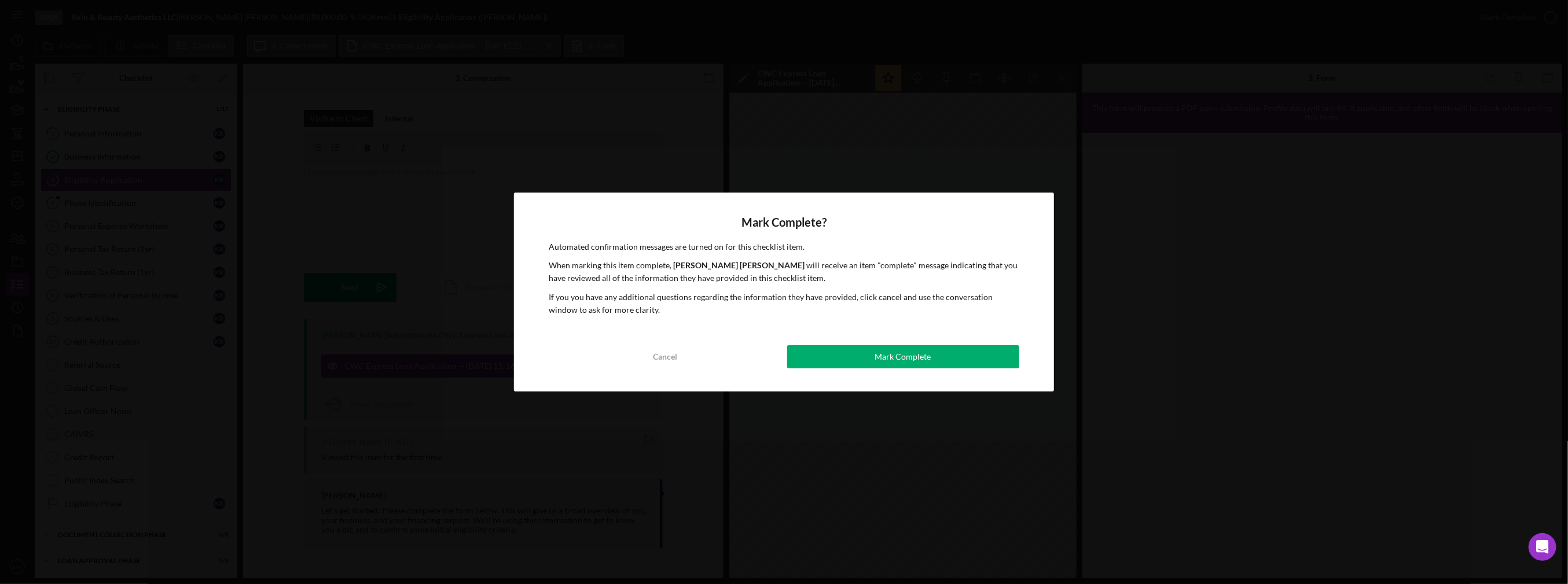
click at [900, 341] on div "Mark Complete? Automated confirmation messages are turned on for this checklist…" at bounding box center [784, 293] width 540 height 200
click at [895, 348] on div "Mark Complete" at bounding box center [903, 357] width 56 height 23
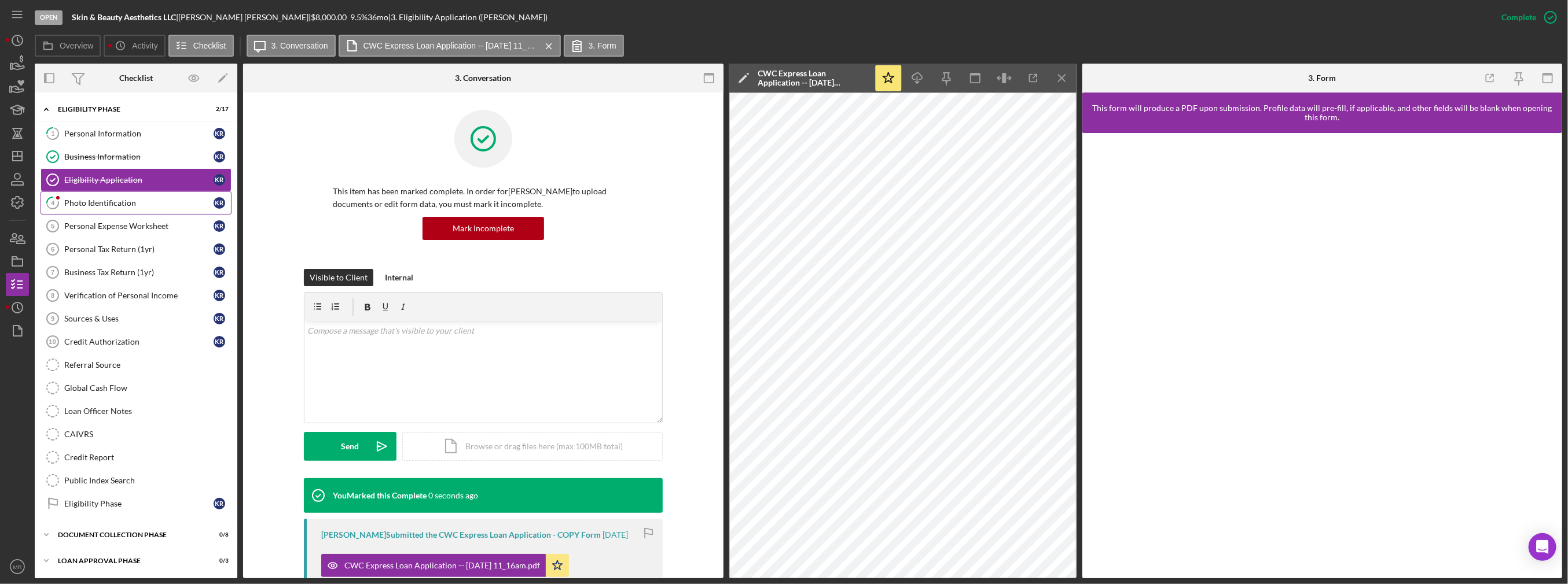
click at [148, 206] on div "Photo Identification" at bounding box center [139, 203] width 149 height 9
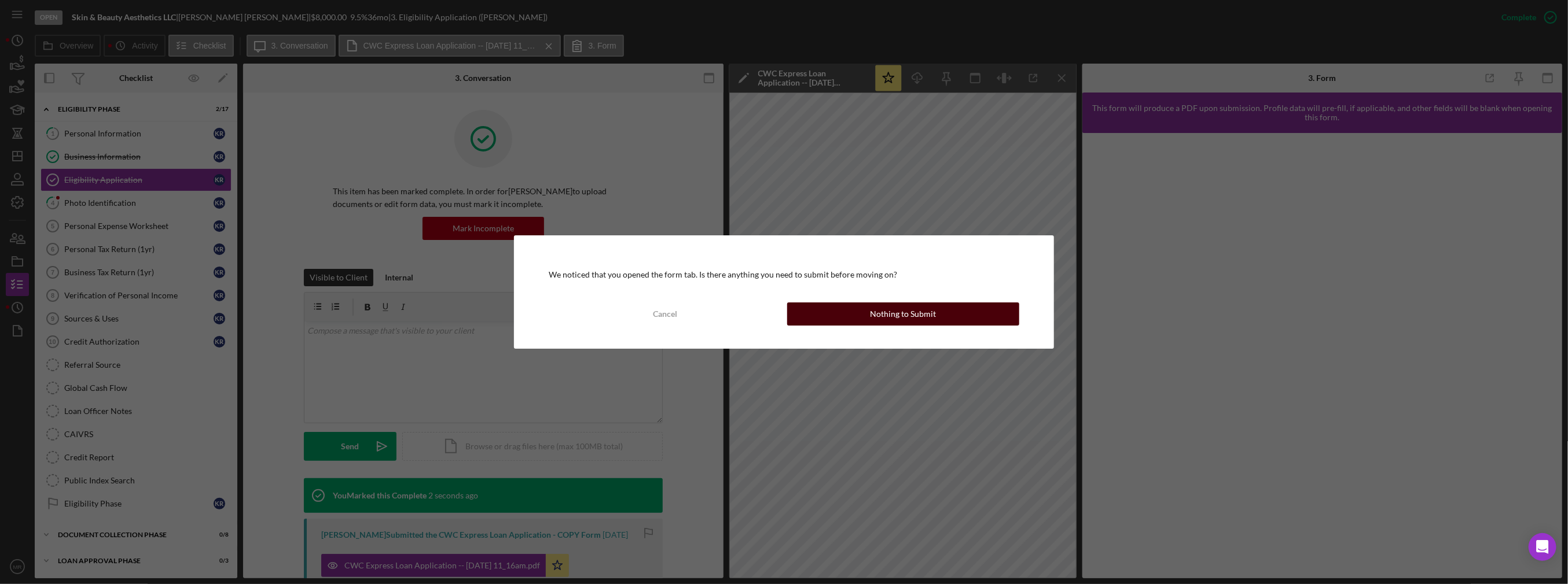
click at [867, 324] on button "Nothing to Submit" at bounding box center [903, 314] width 232 height 23
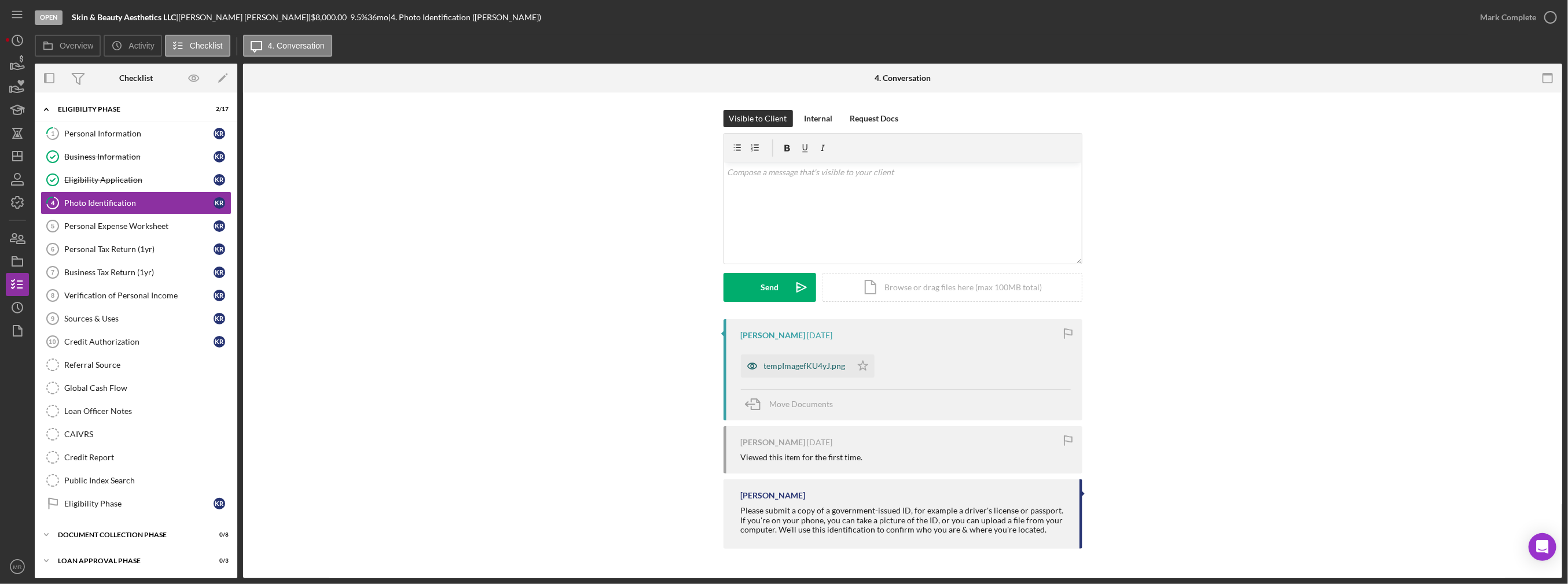
click at [795, 364] on div "tempImagefKU4yJ.png" at bounding box center [804, 366] width 81 height 9
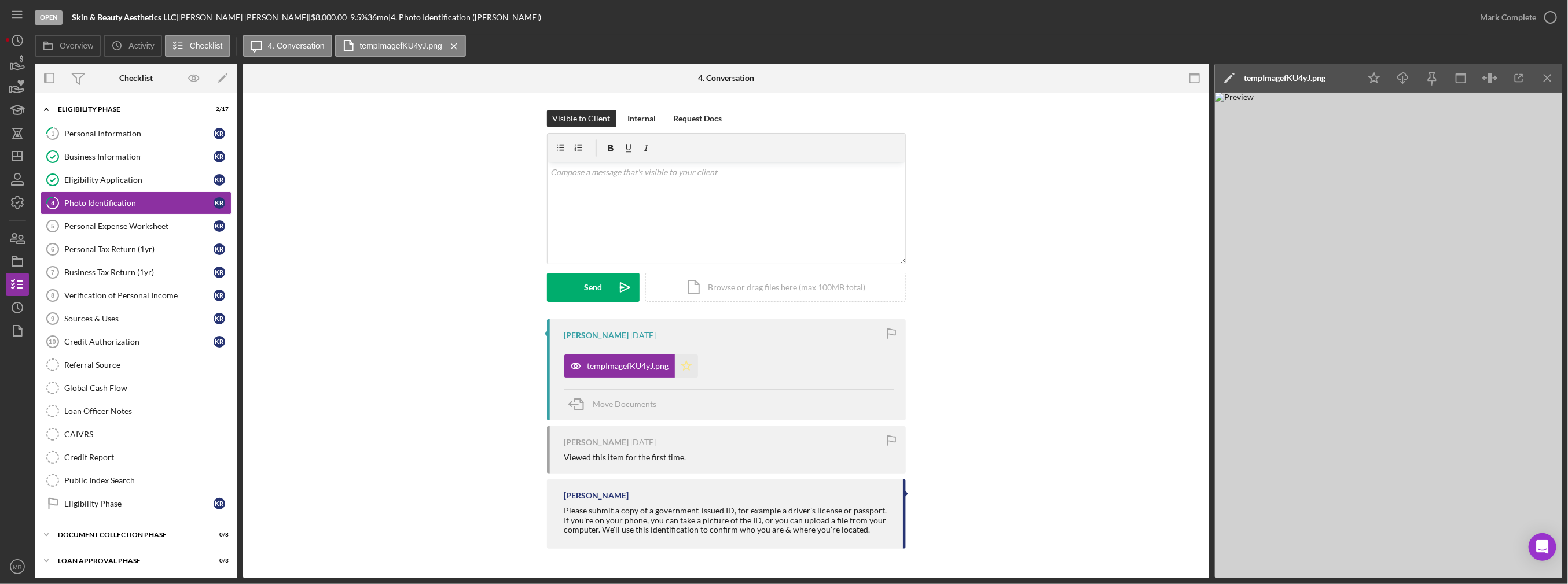
click at [684, 374] on icon "Icon/Star" at bounding box center [687, 366] width 23 height 23
click at [1525, 20] on div "Mark Complete" at bounding box center [1508, 17] width 56 height 23
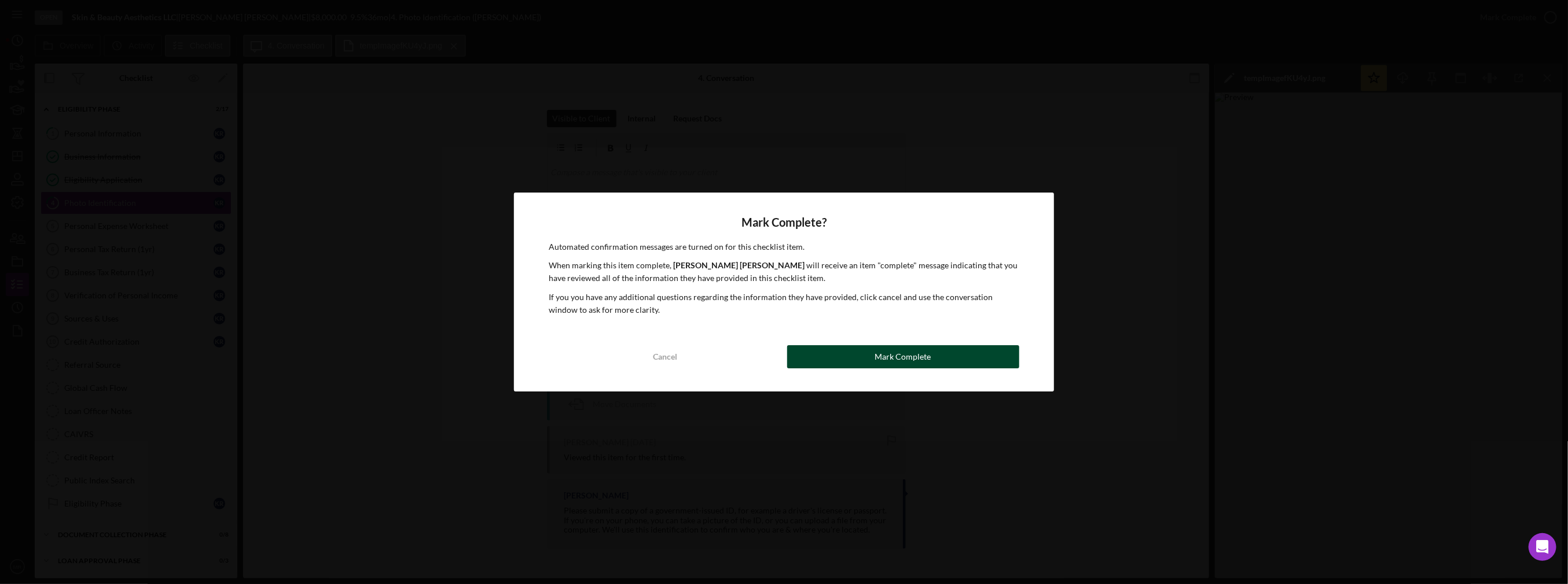
click at [920, 354] on div "Mark Complete" at bounding box center [903, 357] width 56 height 23
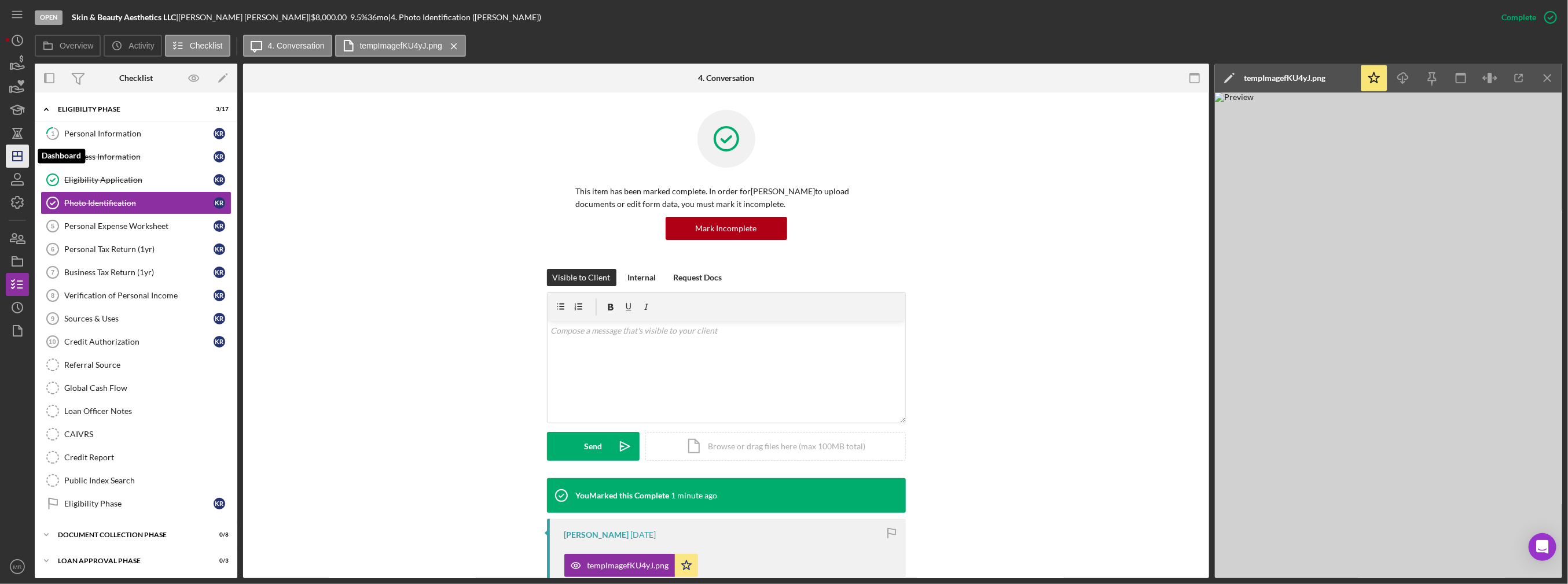
click at [10, 157] on icon "Icon/Dashboard" at bounding box center [17, 156] width 29 height 29
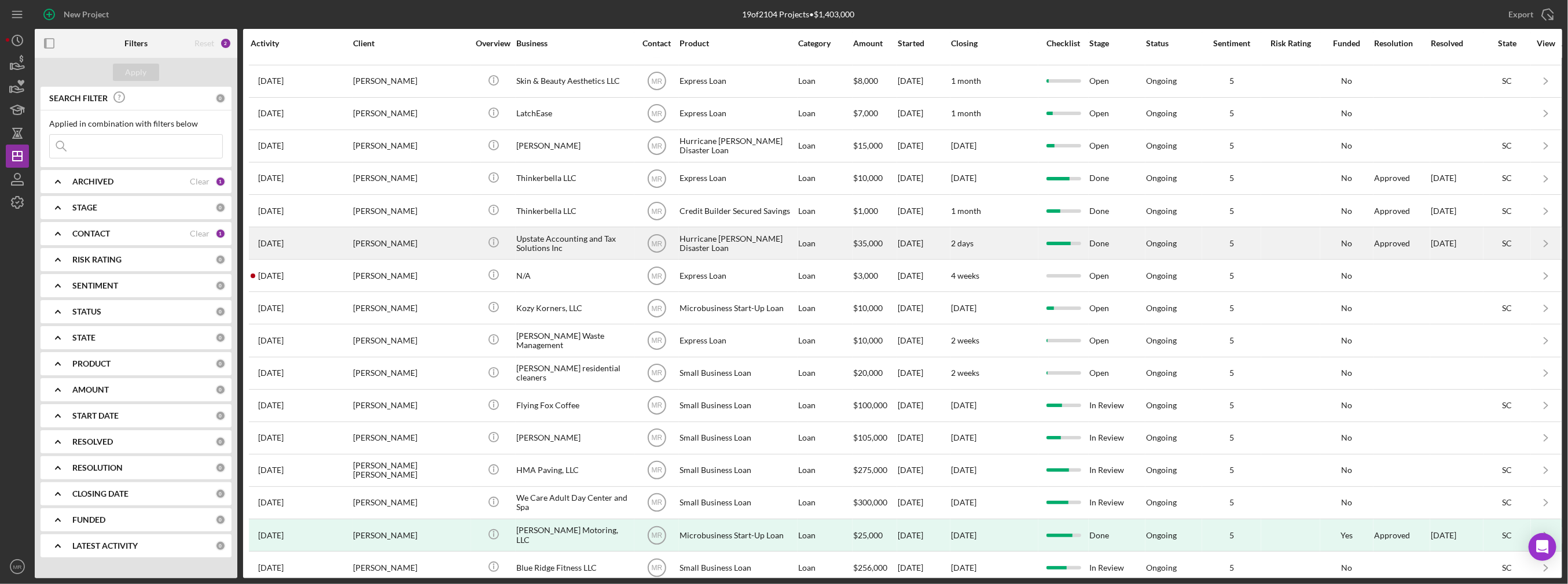
scroll to position [103, 0]
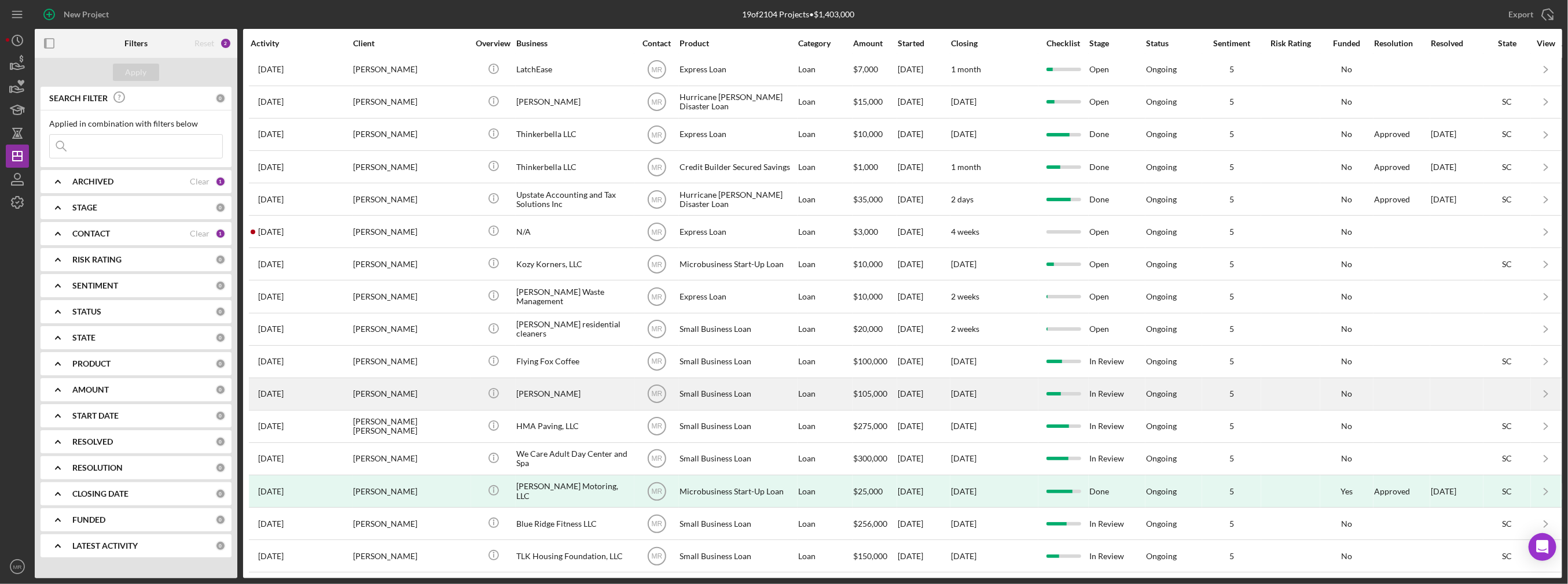
click at [426, 384] on div "[PERSON_NAME]" at bounding box center [410, 394] width 116 height 31
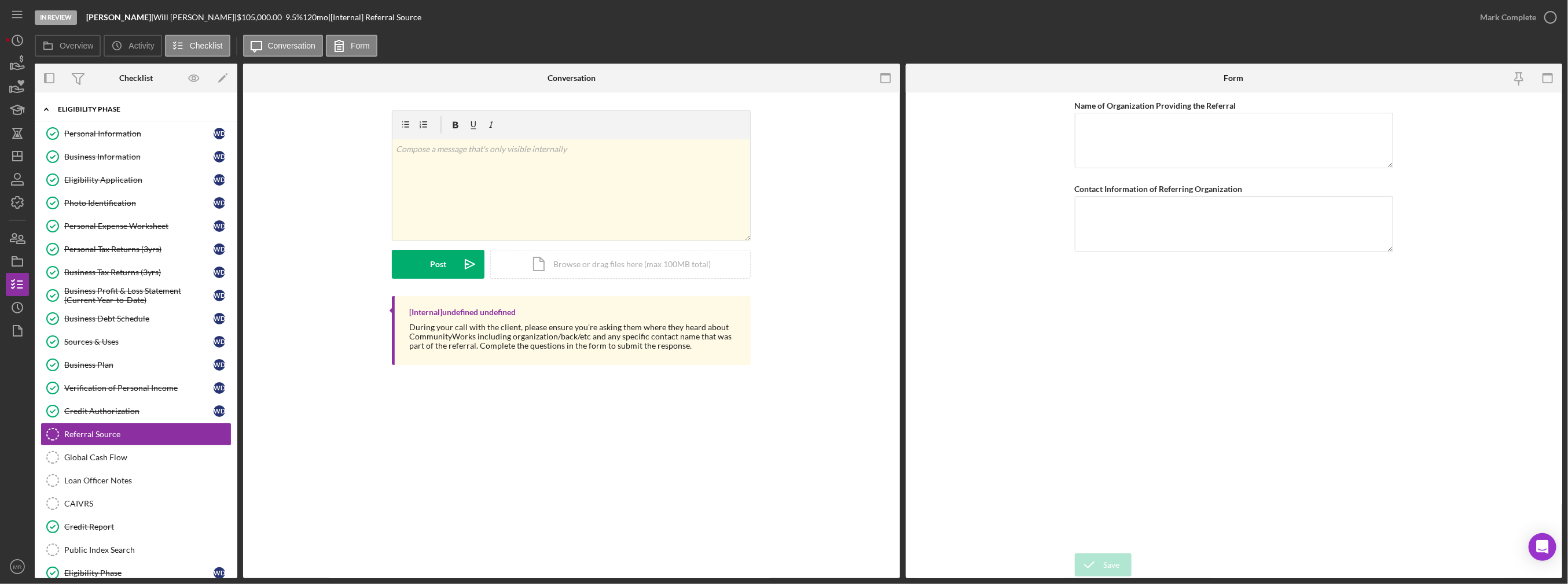
click at [108, 109] on div "Eligibility Phase" at bounding box center [140, 109] width 165 height 7
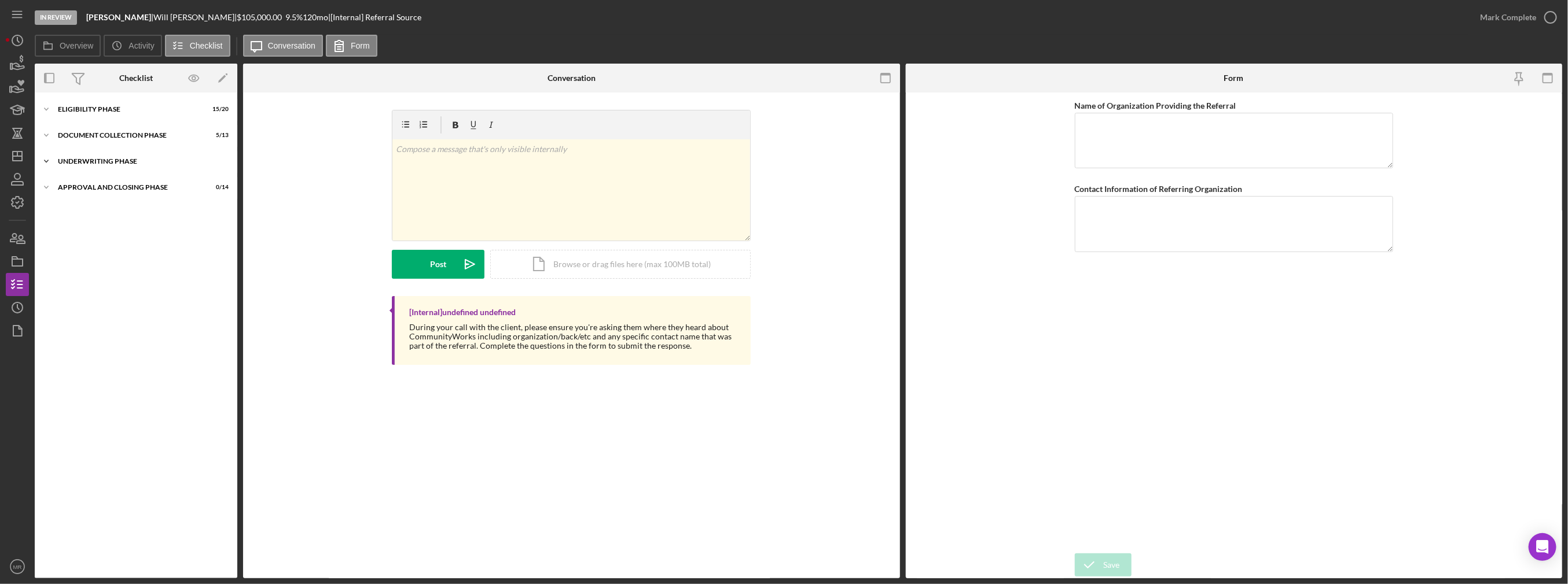
click at [109, 155] on div "Icon/Expander Underwriting Phase 0 / 1" at bounding box center [136, 162] width 203 height 23
click at [109, 155] on div "Icon/Expander Underwriting Phase 0 / 1" at bounding box center [136, 162] width 203 height 24
click at [113, 138] on div "Document Collection Phase" at bounding box center [140, 135] width 165 height 7
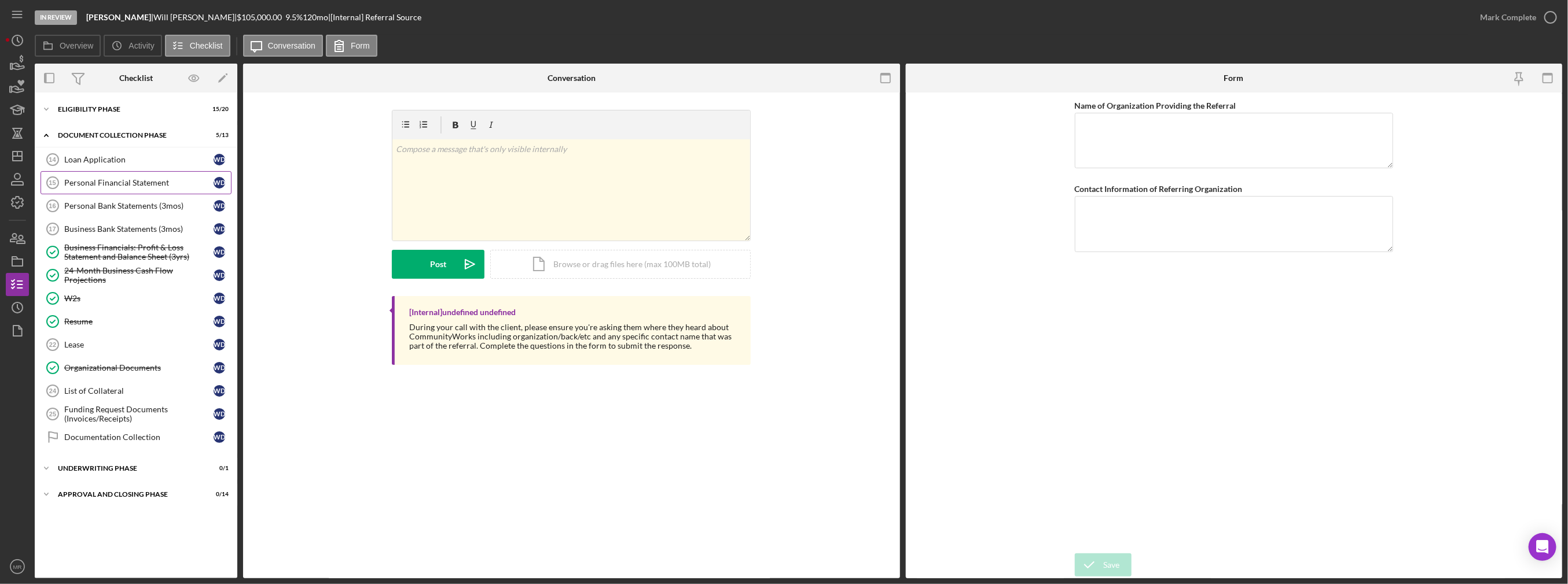
click at [142, 171] on link "Personal Financial Statement 15 Personal Financial Statement W D" at bounding box center [136, 183] width 191 height 23
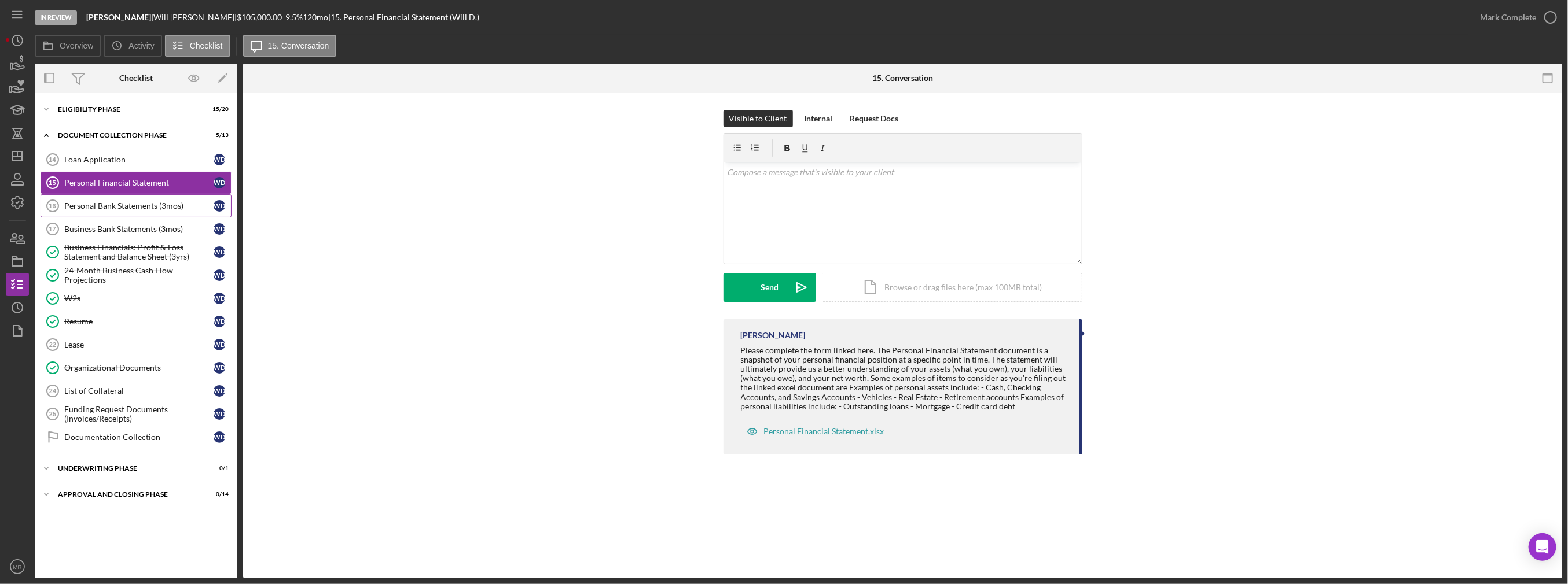
click at [142, 195] on link "Personal Bank Statements (3mos) 16 Personal Bank Statements (3mos) W D" at bounding box center [136, 206] width 191 height 23
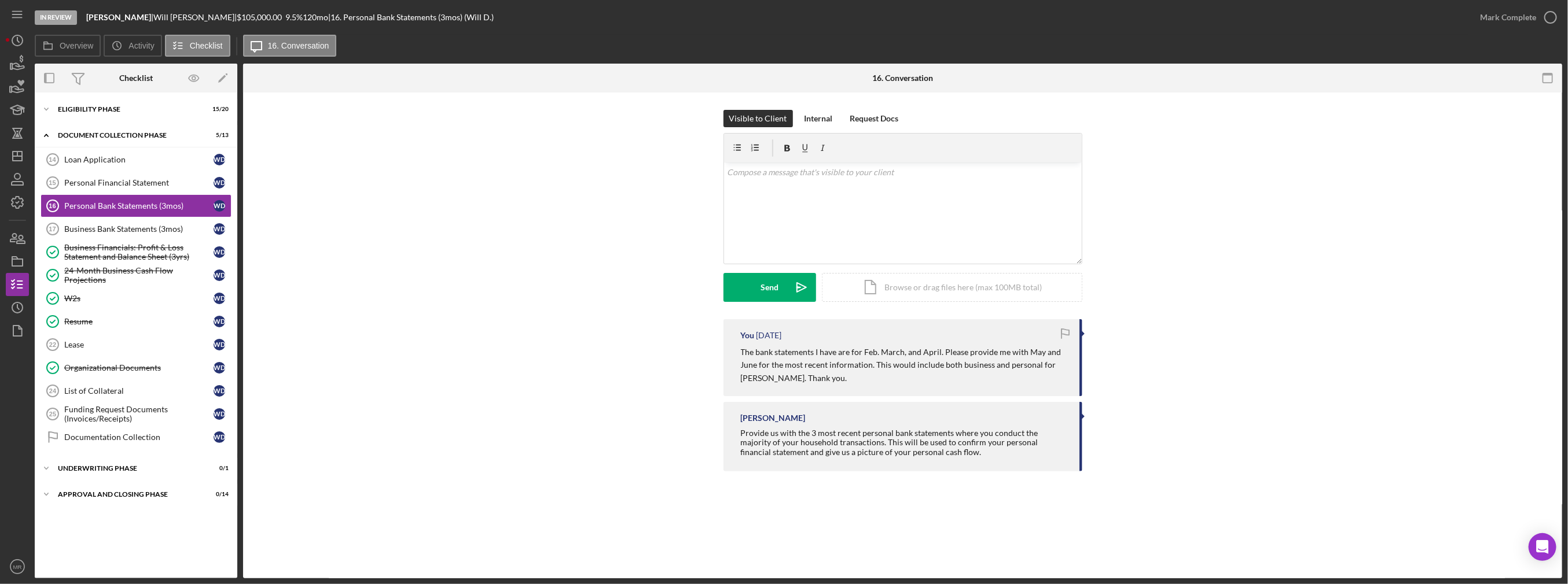
drag, startPoint x: 742, startPoint y: 348, endPoint x: 851, endPoint y: 379, distance: 113.3
click at [851, 379] on p "The bank statements I have are for Feb. March, and April. Please provide me wit…" at bounding box center [905, 365] width 327 height 39
click at [902, 369] on p "The bank statements I have are for Feb. March, and April. Please provide me wit…" at bounding box center [905, 365] width 327 height 39
drag, startPoint x: 941, startPoint y: 346, endPoint x: 804, endPoint y: 384, distance: 142.2
click at [804, 384] on p "The bank statements I have are for Feb. March, and April. Please provide me wit…" at bounding box center [905, 365] width 327 height 39
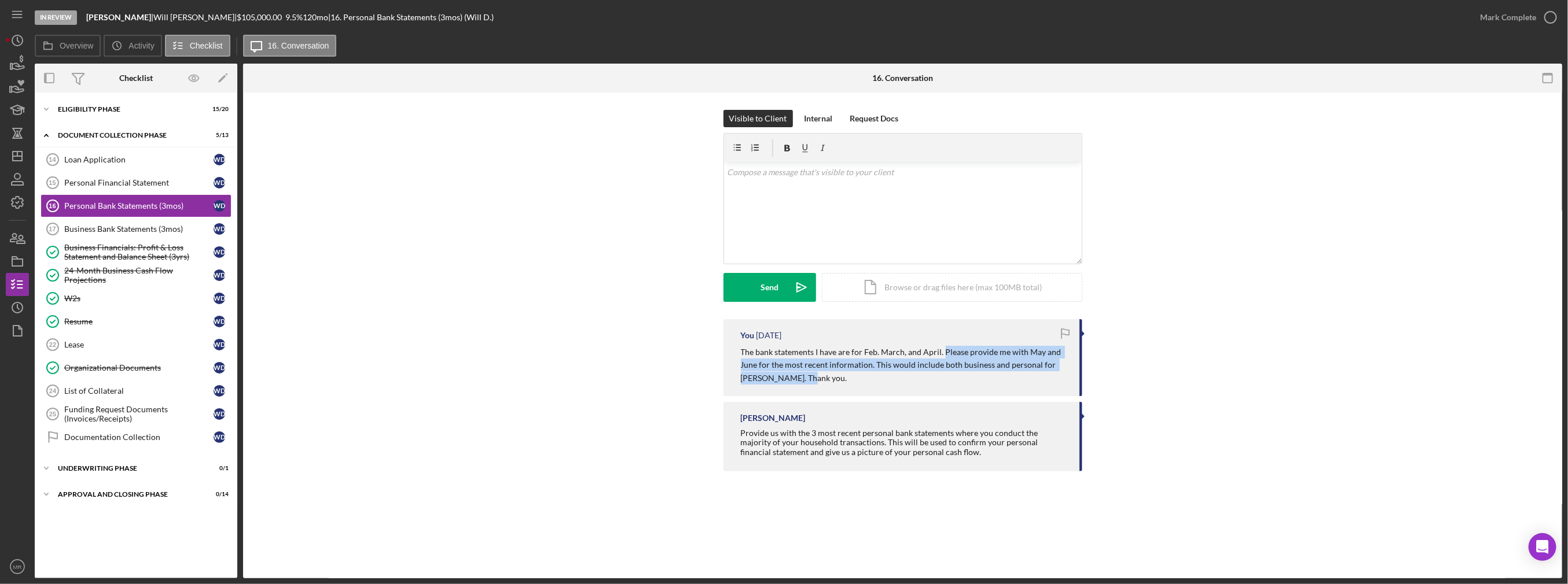
copy p "Please provide me with May and June for the most recent information. This would…"
